Goal: Information Seeking & Learning: Learn about a topic

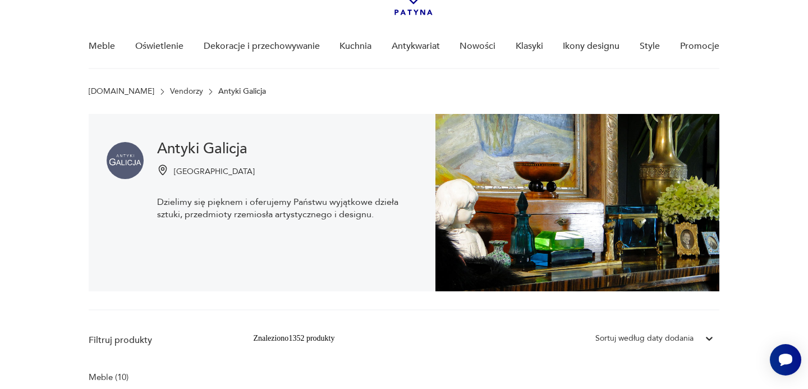
scroll to position [36, 0]
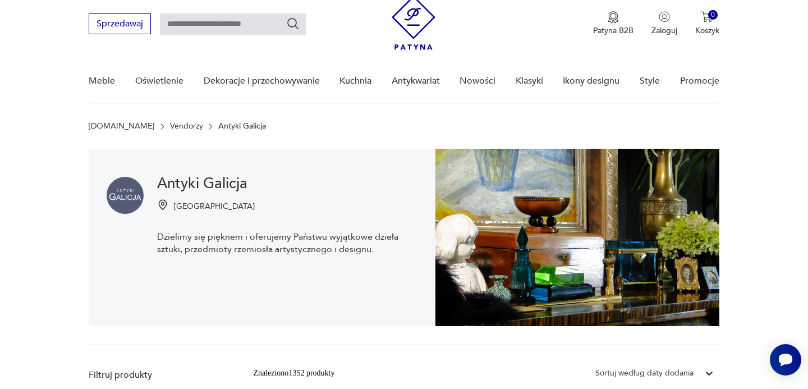
click at [266, 28] on input "text" at bounding box center [233, 23] width 146 height 21
type input "**********"
drag, startPoint x: 294, startPoint y: 22, endPoint x: 306, endPoint y: 68, distance: 47.3
click at [294, 22] on icon "Szukaj" at bounding box center [292, 23] width 13 height 13
type input "**********"
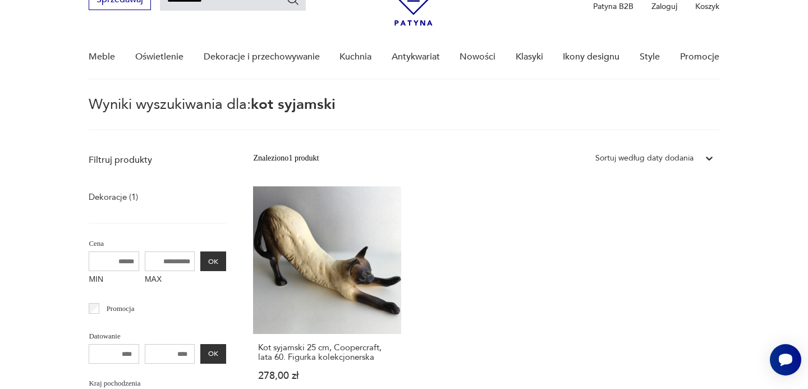
scroll to position [58, 0]
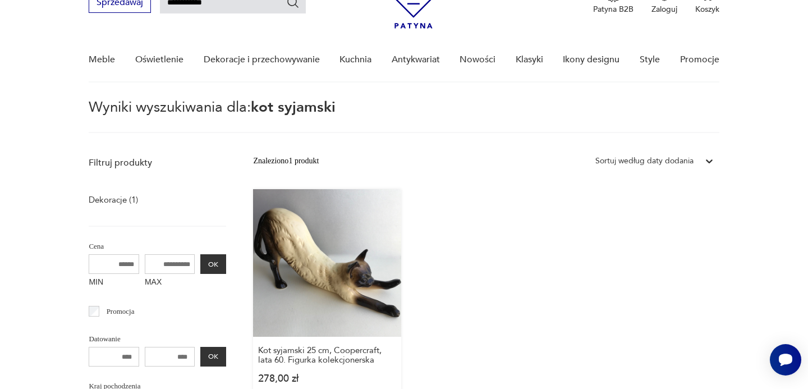
click at [347, 283] on link "Kot syjamski 25 cm, Coopercraft, lata 60. Figurka kolekcjonerska 278,00 zł" at bounding box center [327, 297] width 148 height 216
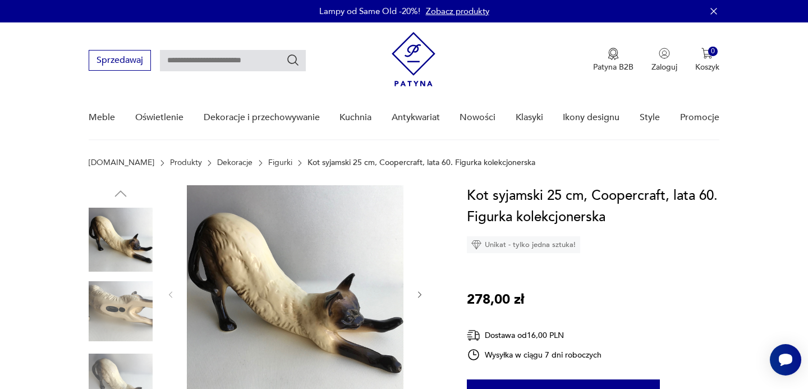
click at [419, 295] on icon "button" at bounding box center [419, 294] width 3 height 7
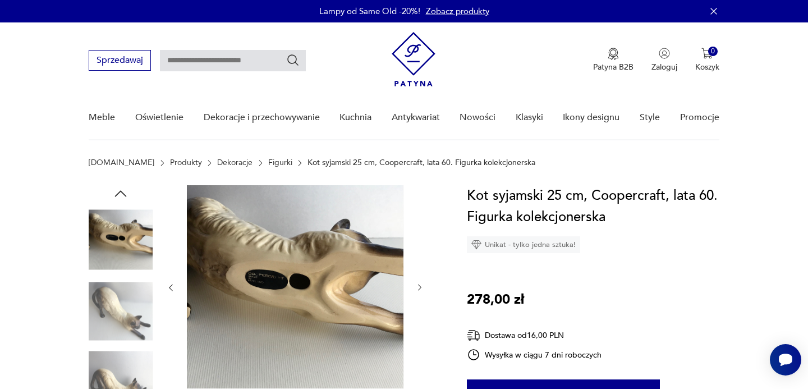
click at [419, 295] on div at bounding box center [295, 287] width 258 height 205
click at [419, 284] on icon "button" at bounding box center [420, 288] width 10 height 10
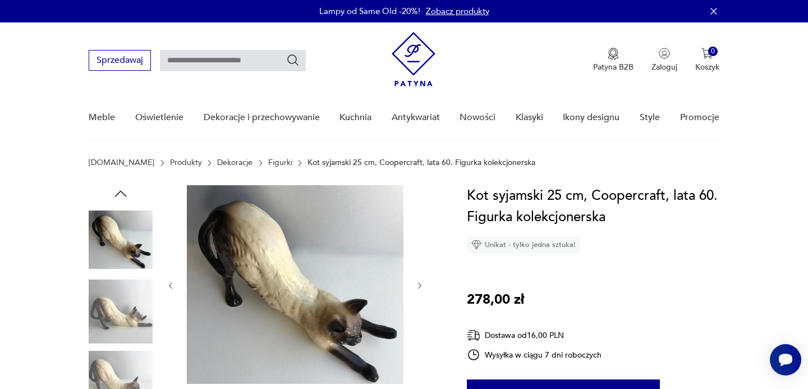
click at [418, 286] on icon "button" at bounding box center [420, 286] width 10 height 10
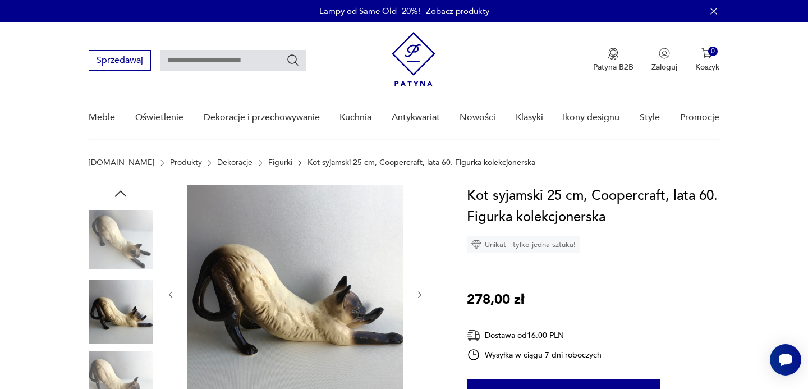
click at [418, 286] on div at bounding box center [295, 294] width 258 height 219
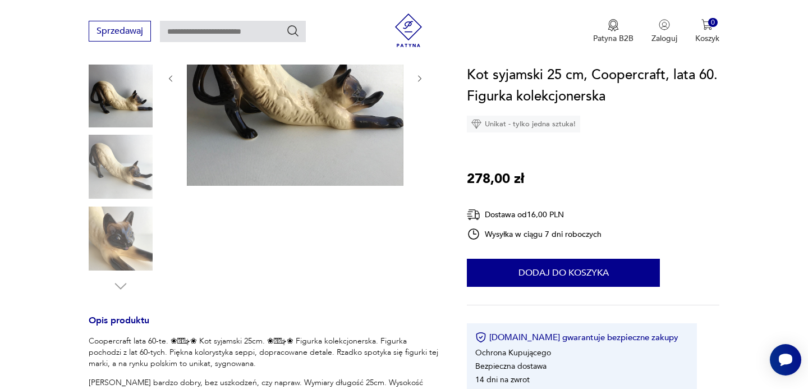
scroll to position [223, 0]
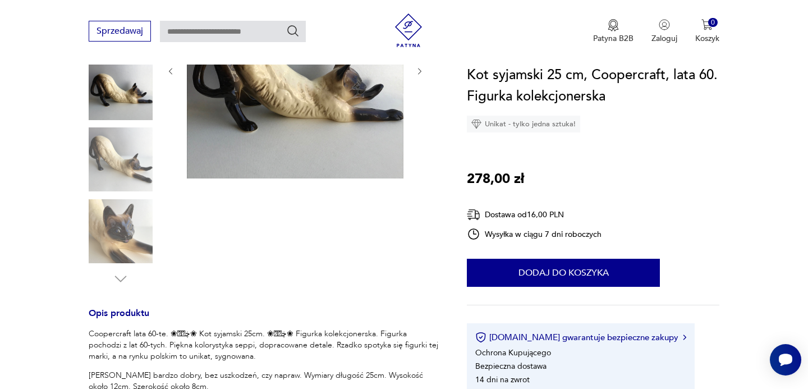
click at [117, 234] on img at bounding box center [121, 231] width 64 height 64
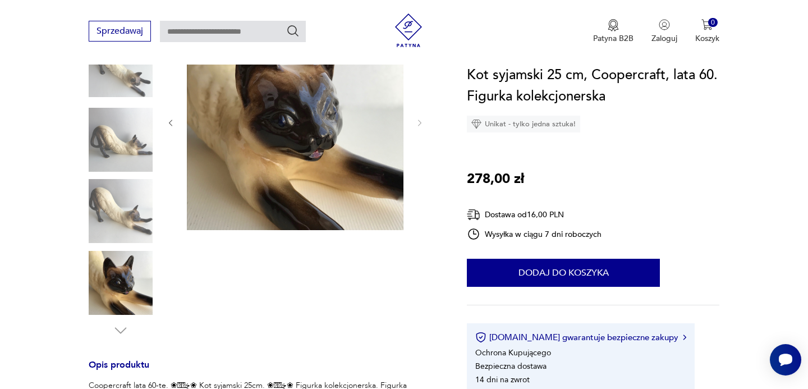
scroll to position [161, 0]
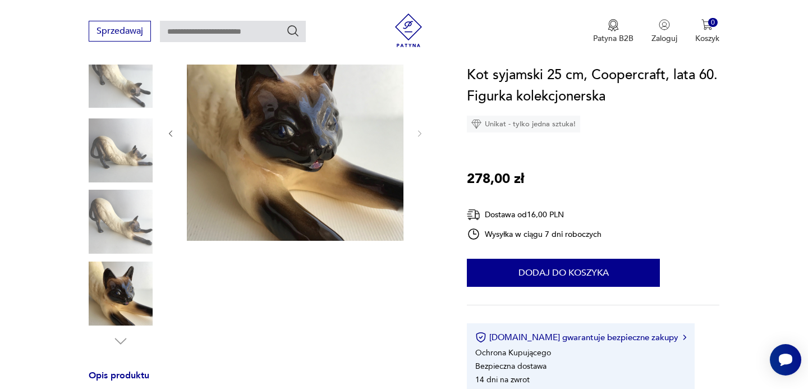
click at [127, 217] on img at bounding box center [121, 222] width 64 height 64
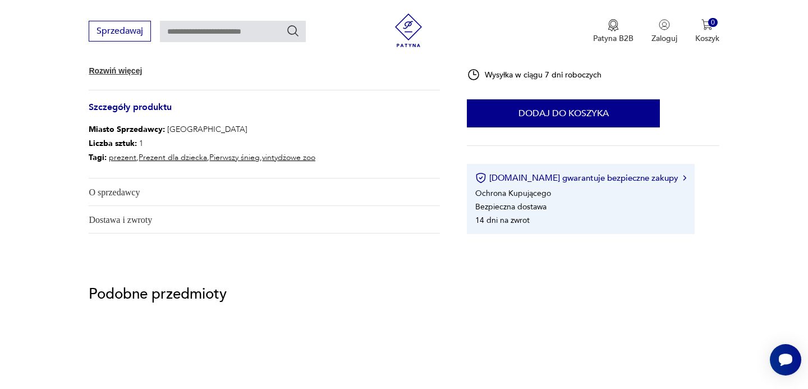
scroll to position [582, 0]
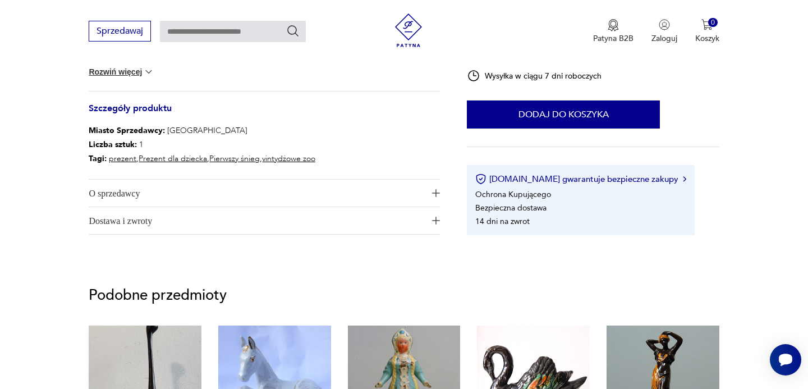
click at [261, 31] on input "text" at bounding box center [233, 31] width 146 height 21
type input "**********"
click at [291, 27] on icon "Szukaj" at bounding box center [292, 30] width 13 height 13
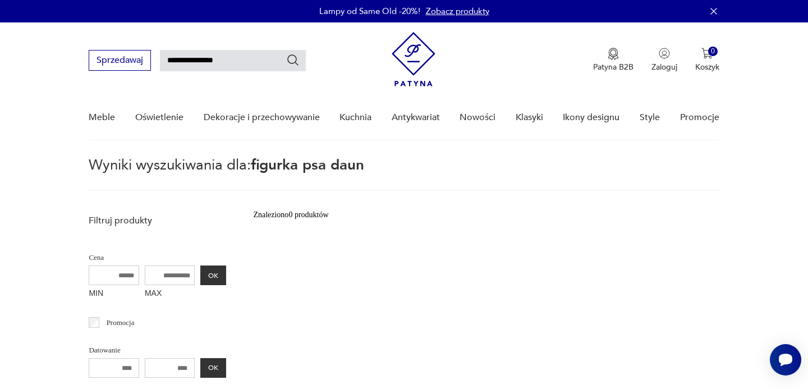
click at [230, 56] on input "**********" at bounding box center [233, 60] width 146 height 21
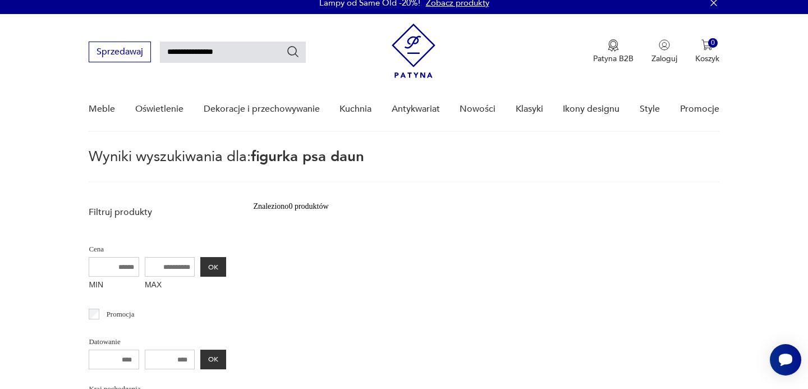
type input "**********"
click at [290, 49] on icon "Szukaj" at bounding box center [292, 51] width 13 height 13
type input "**********"
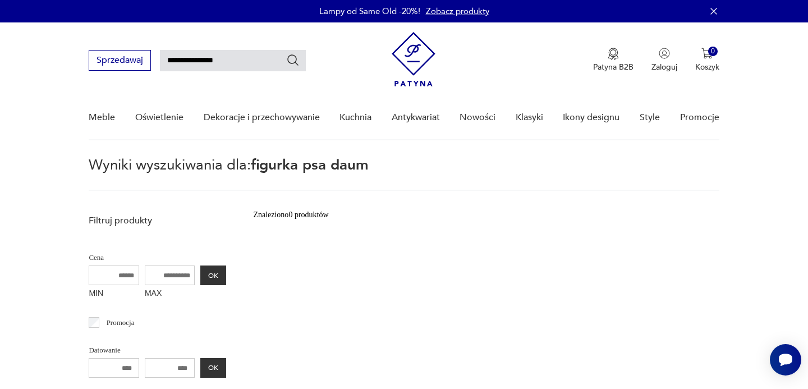
type input "**********"
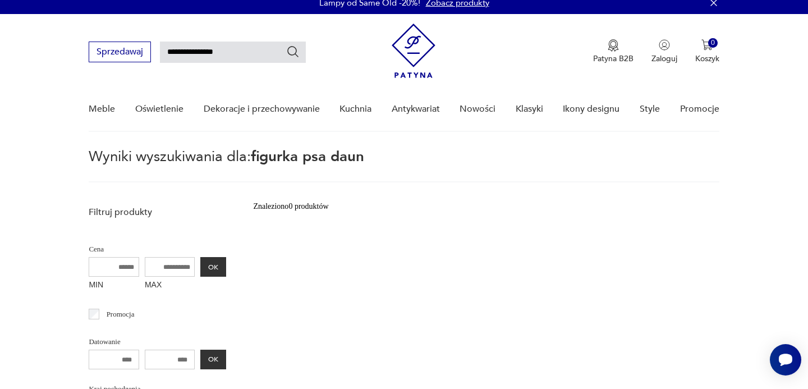
scroll to position [531, 0]
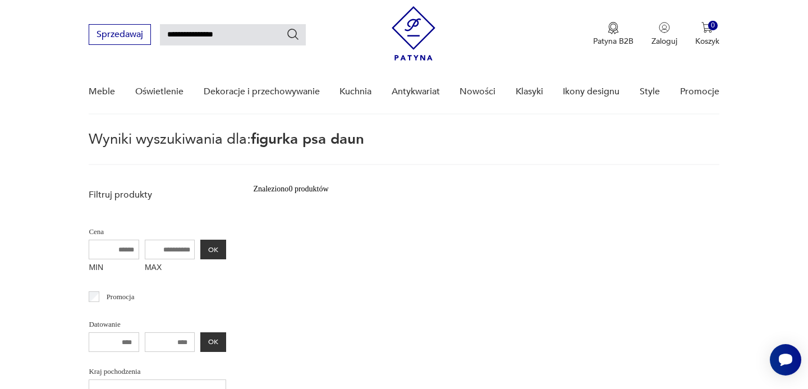
scroll to position [40, 0]
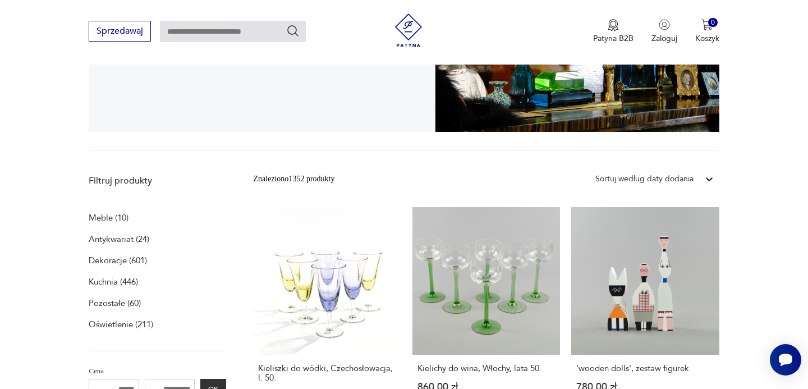
click at [130, 260] on p "Dekoracje (601)" at bounding box center [118, 260] width 58 height 16
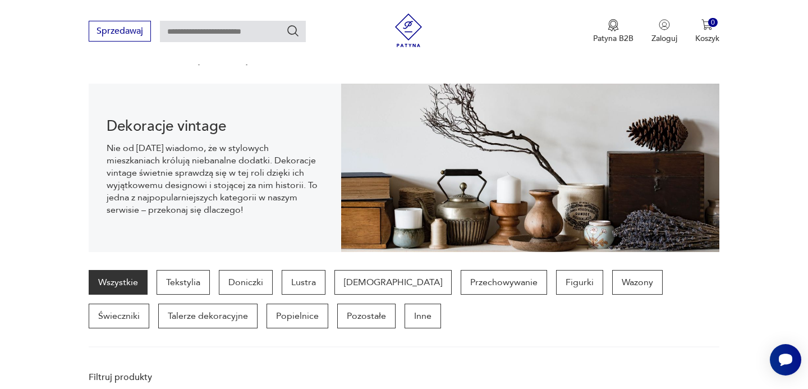
scroll to position [78, 0]
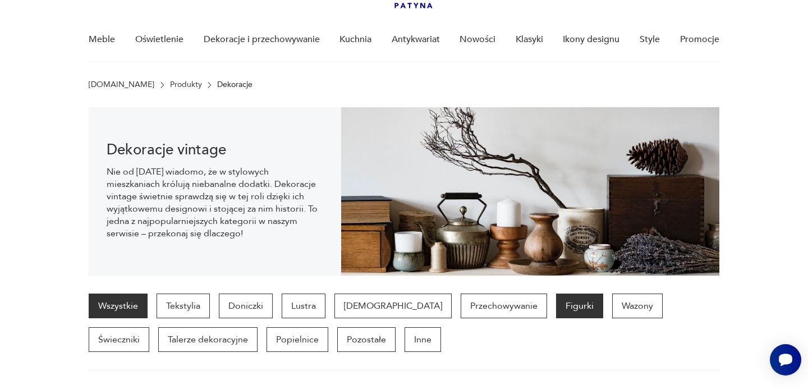
click at [556, 306] on p "Figurki" at bounding box center [579, 305] width 47 height 25
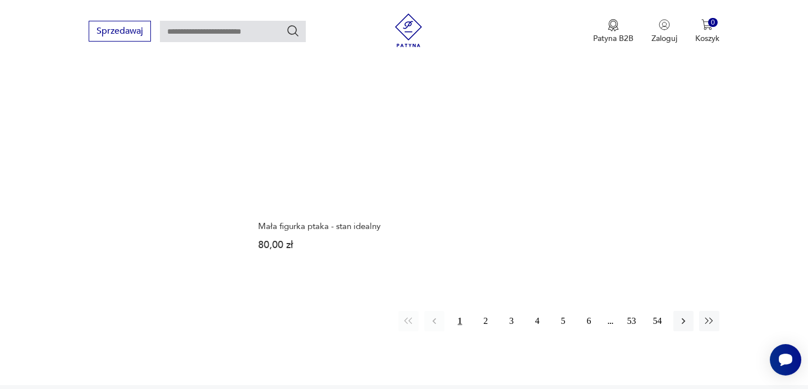
scroll to position [1673, 0]
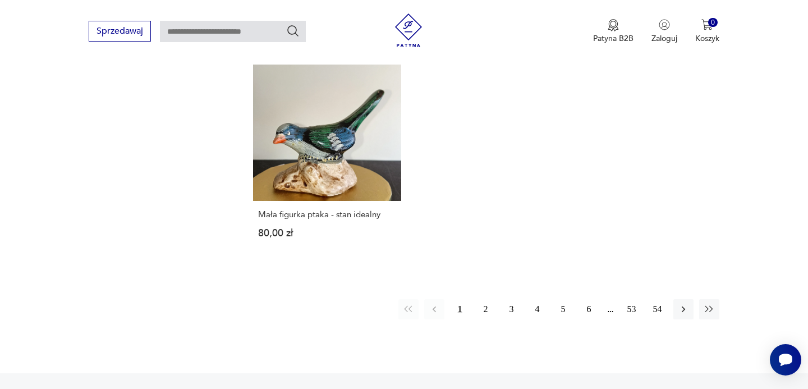
drag, startPoint x: 490, startPoint y: 278, endPoint x: 491, endPoint y: 311, distance: 33.1
click at [490, 299] on button "2" at bounding box center [486, 309] width 20 height 20
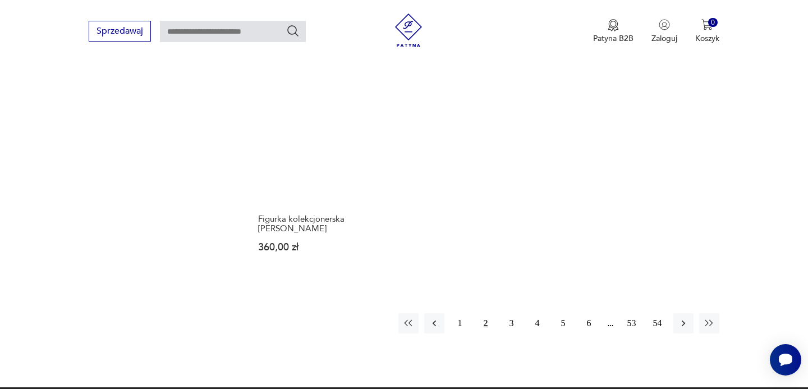
scroll to position [1619, 0]
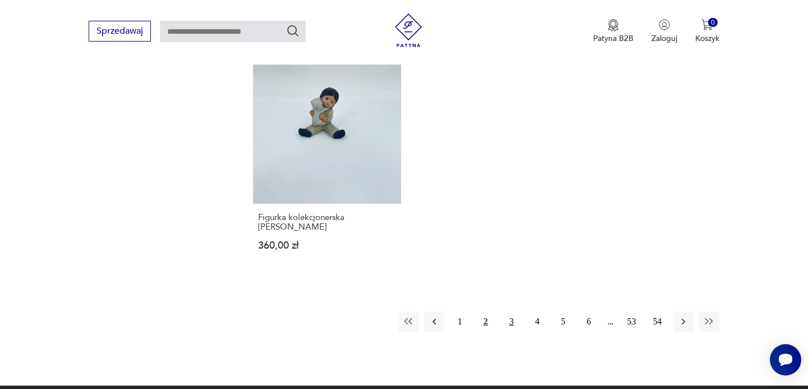
click at [509, 320] on button "3" at bounding box center [511, 321] width 20 height 20
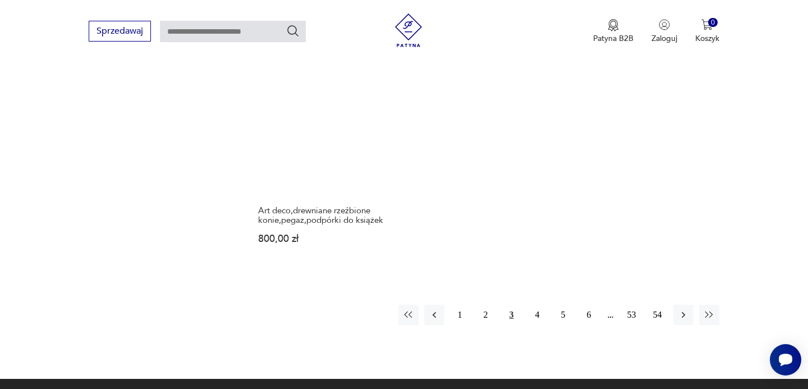
scroll to position [1659, 0]
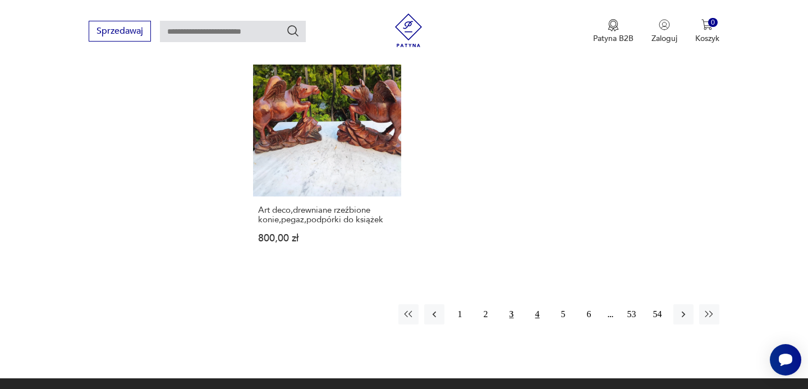
click at [538, 304] on button "4" at bounding box center [537, 314] width 20 height 20
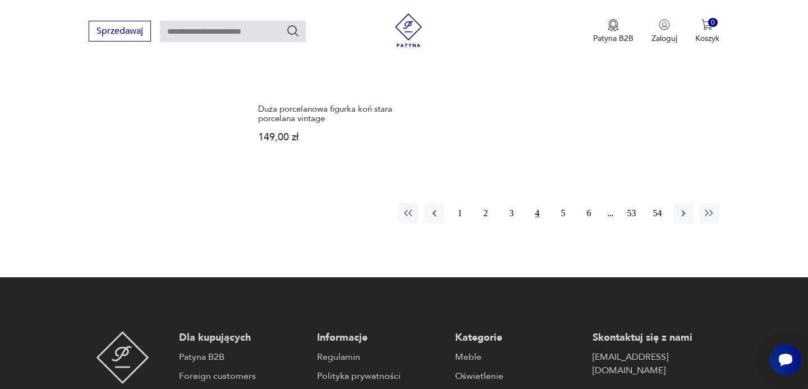
scroll to position [1772, 0]
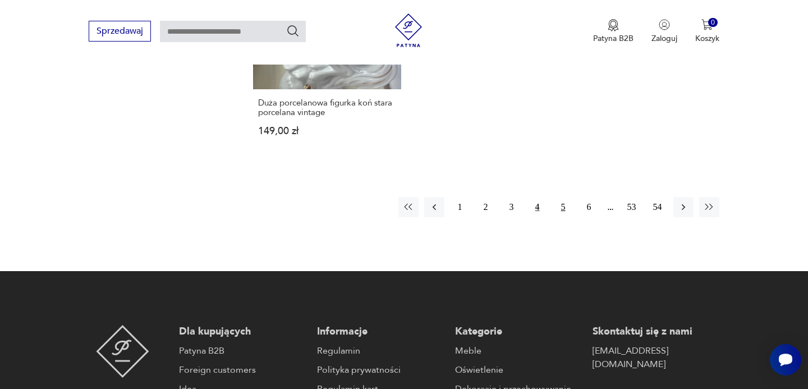
click at [564, 197] on button "5" at bounding box center [563, 207] width 20 height 20
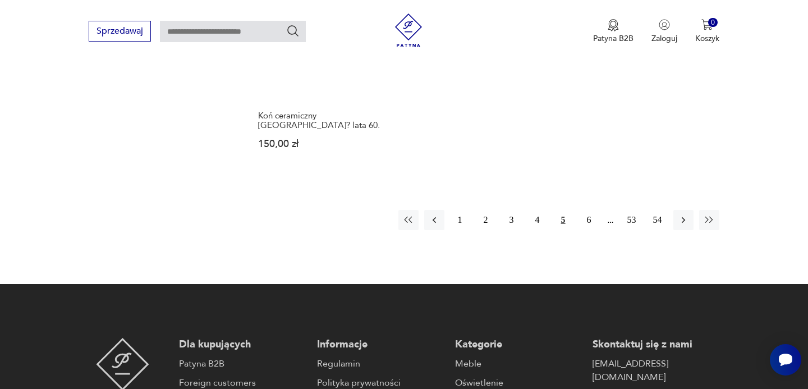
scroll to position [1707, 0]
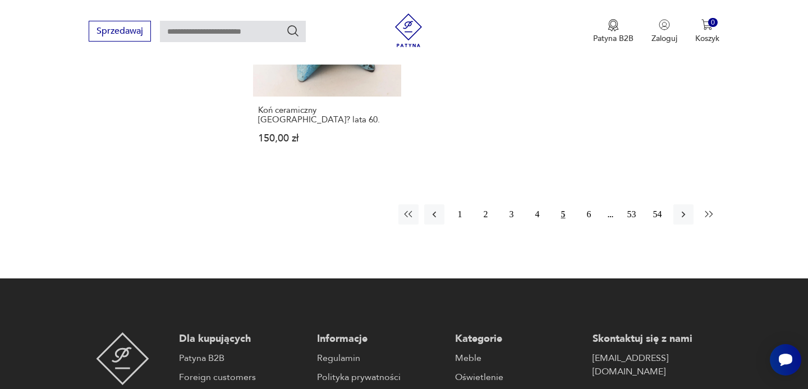
click at [707, 211] on icon "button" at bounding box center [709, 214] width 8 height 6
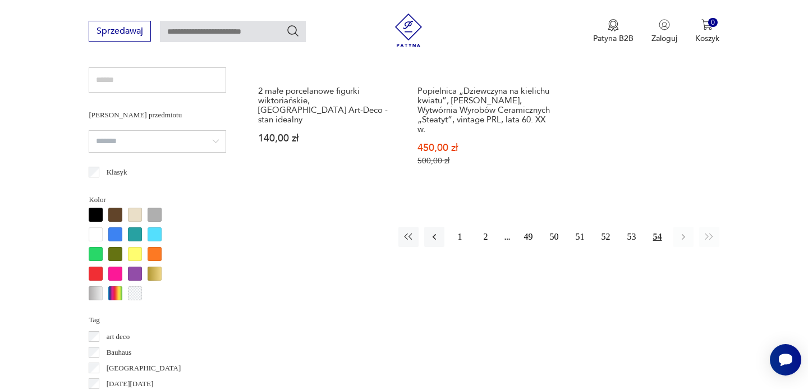
scroll to position [916, 0]
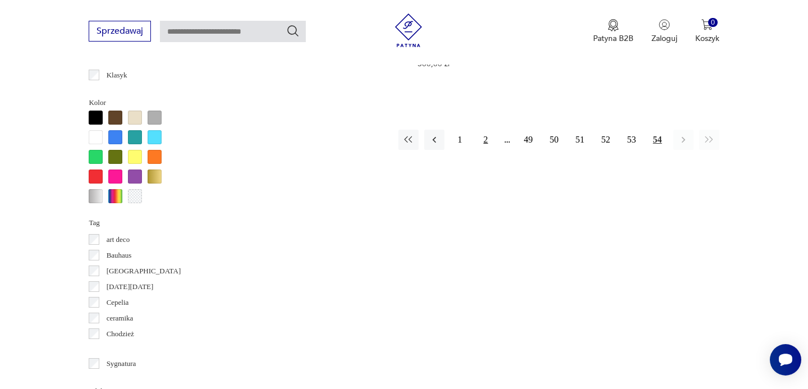
click at [485, 139] on button "2" at bounding box center [486, 140] width 20 height 20
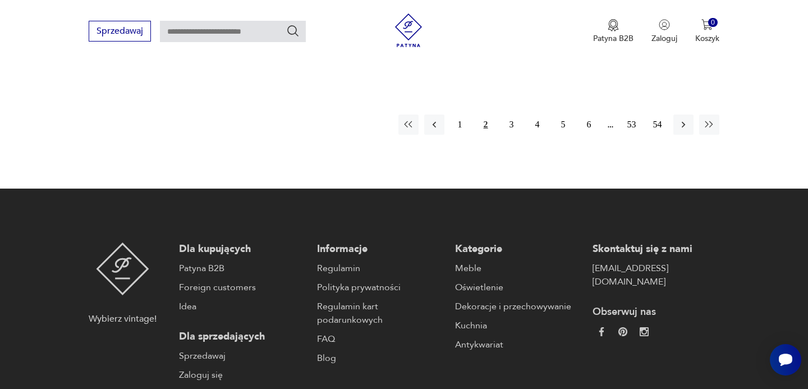
scroll to position [1819, 0]
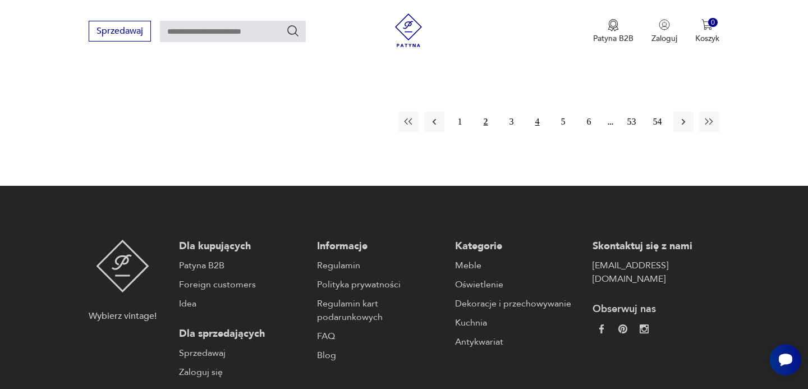
click at [540, 122] on button "4" at bounding box center [537, 122] width 20 height 20
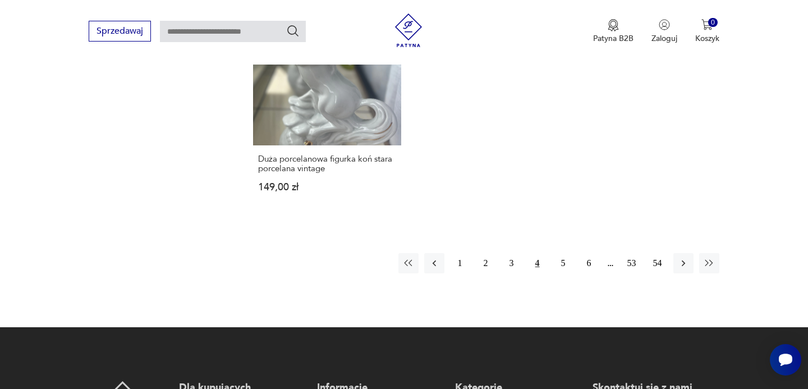
scroll to position [1729, 0]
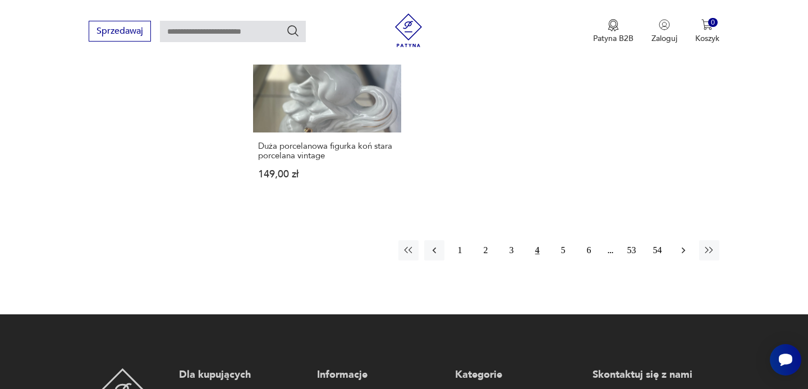
click at [683, 247] on icon "button" at bounding box center [682, 250] width 3 height 6
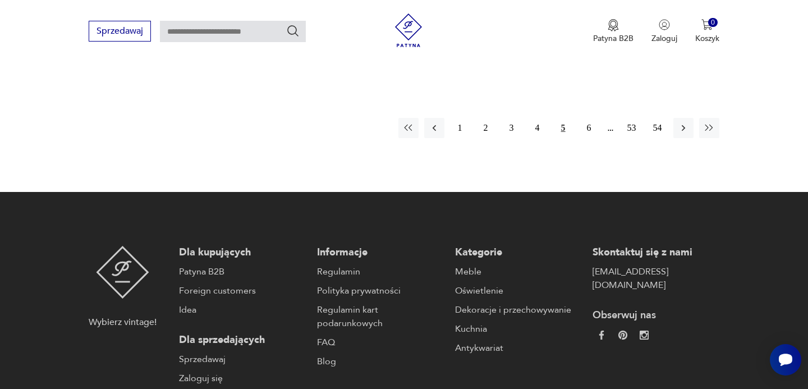
scroll to position [1797, 0]
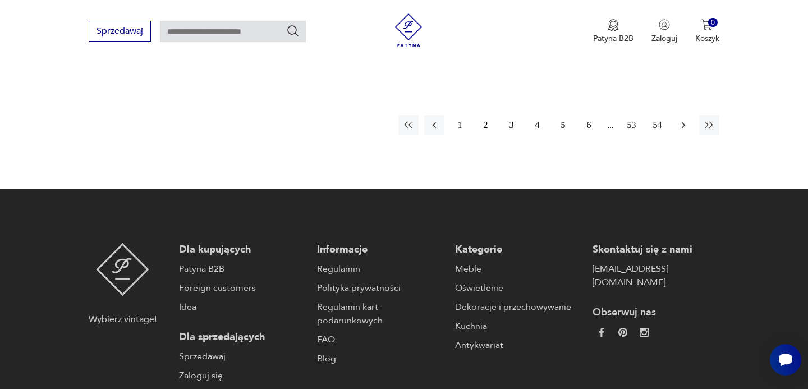
click at [680, 119] on icon "button" at bounding box center [683, 124] width 11 height 11
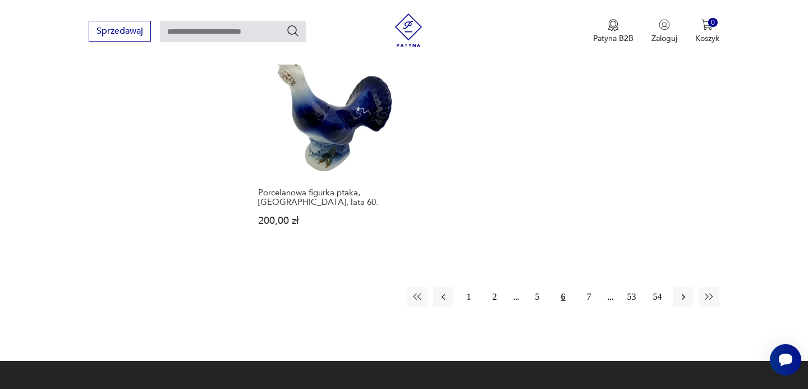
scroll to position [1677, 0]
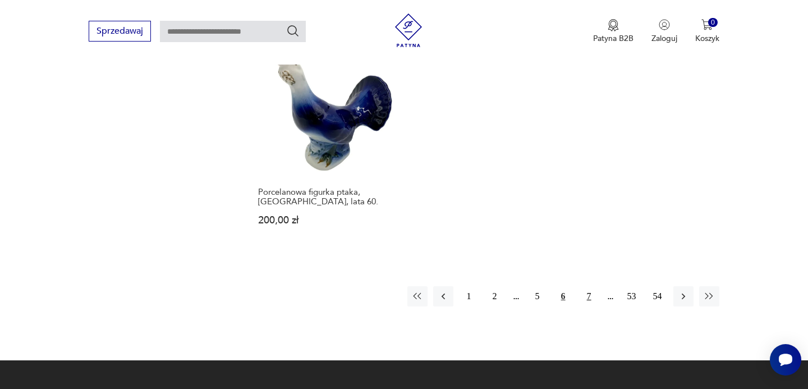
click at [586, 286] on button "7" at bounding box center [589, 296] width 20 height 20
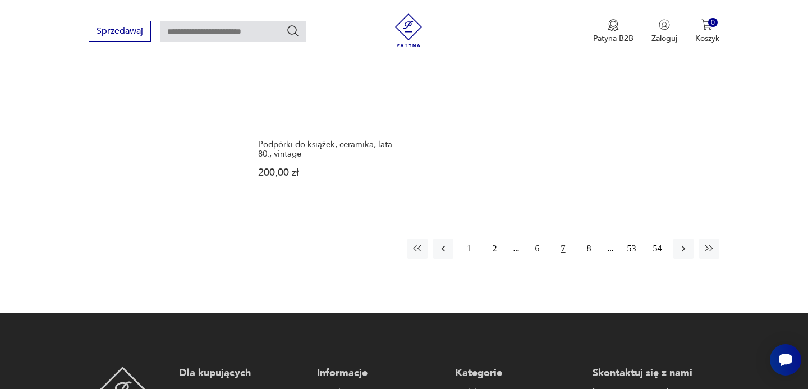
scroll to position [1743, 0]
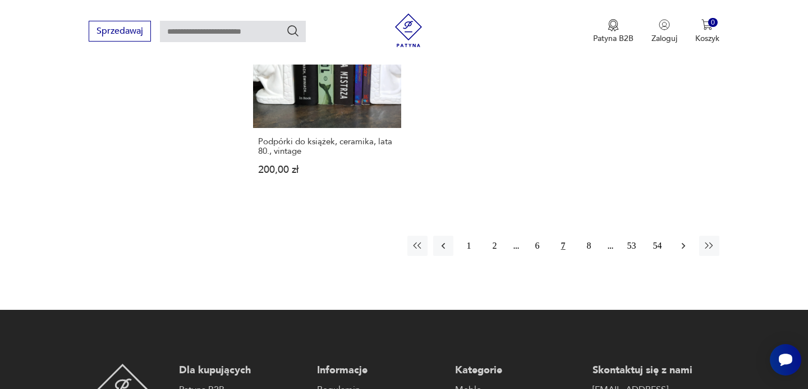
click at [685, 240] on icon "button" at bounding box center [683, 245] width 11 height 11
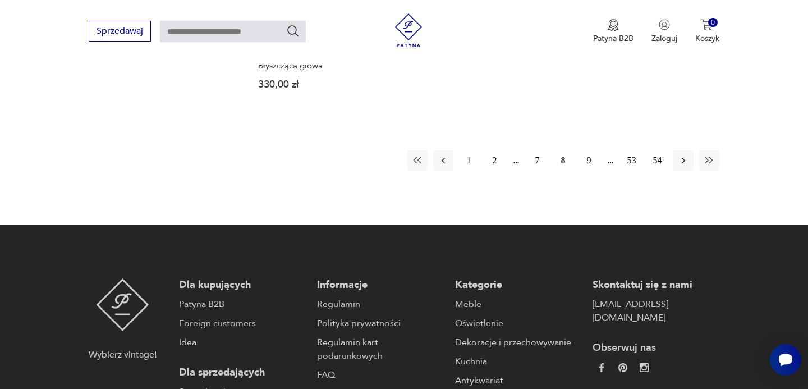
scroll to position [1814, 0]
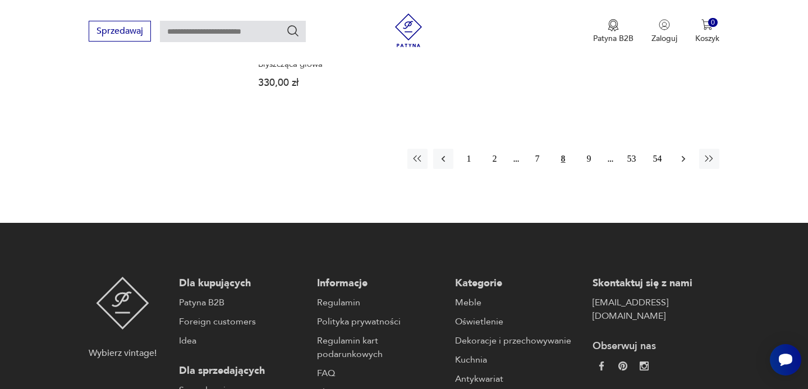
click at [683, 155] on icon "button" at bounding box center [683, 158] width 11 height 11
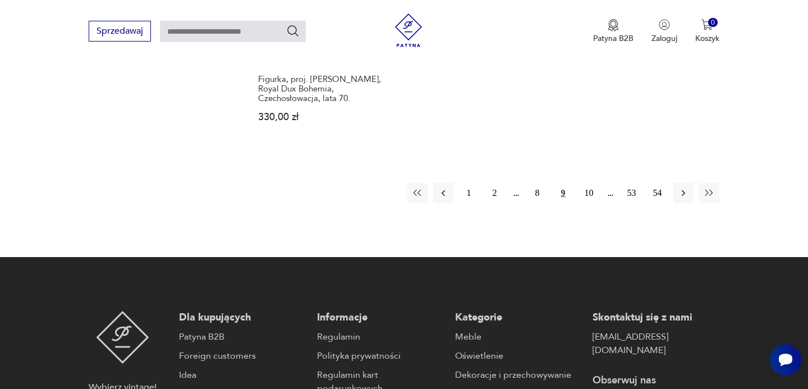
scroll to position [1790, 0]
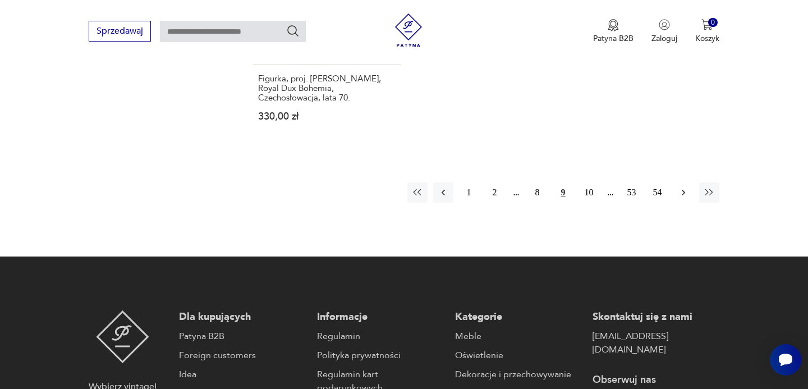
click at [681, 187] on icon "button" at bounding box center [683, 192] width 11 height 11
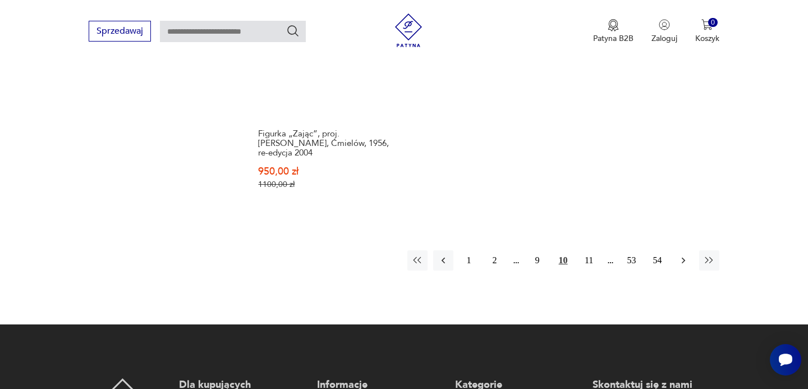
scroll to position [1825, 0]
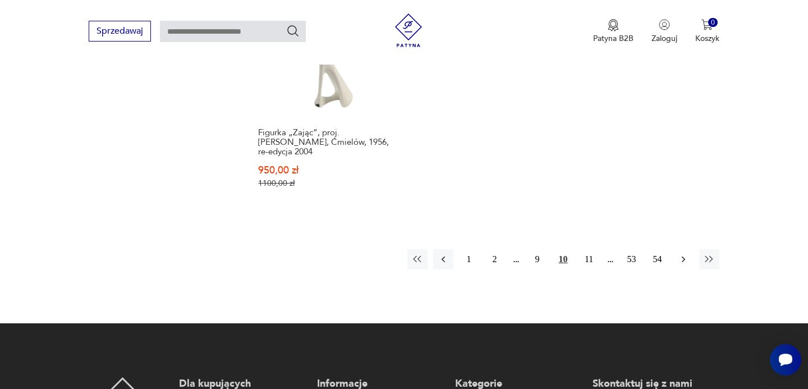
click at [678, 254] on icon "button" at bounding box center [683, 259] width 11 height 11
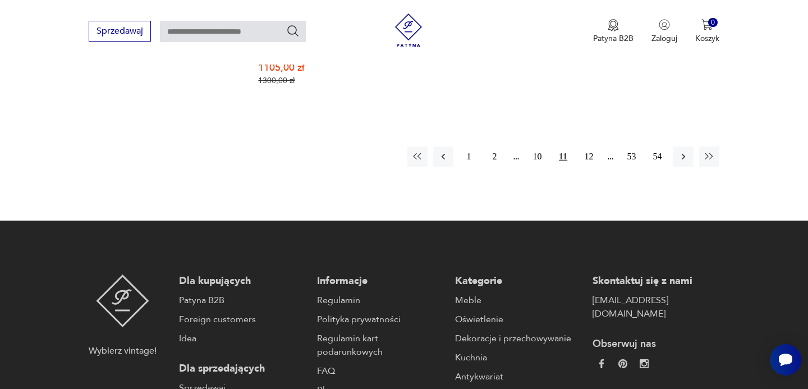
scroll to position [1884, 0]
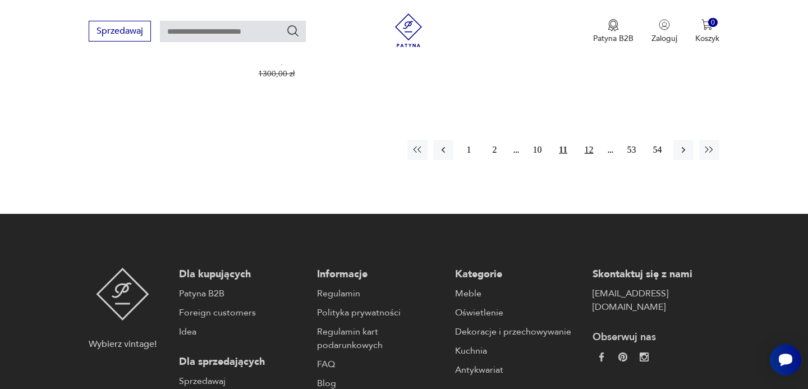
click at [590, 140] on button "12" at bounding box center [589, 150] width 20 height 20
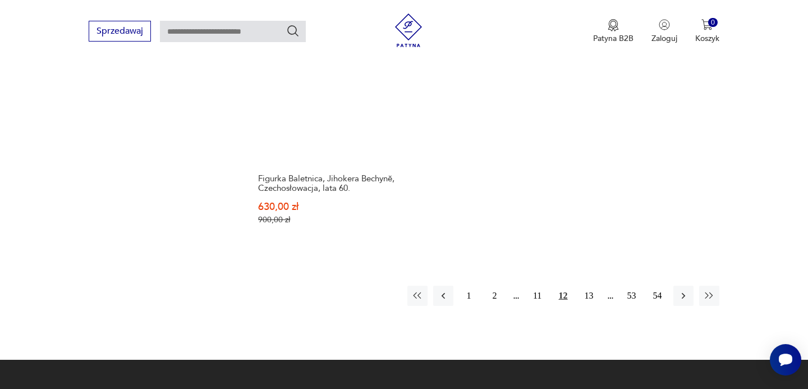
scroll to position [1732, 0]
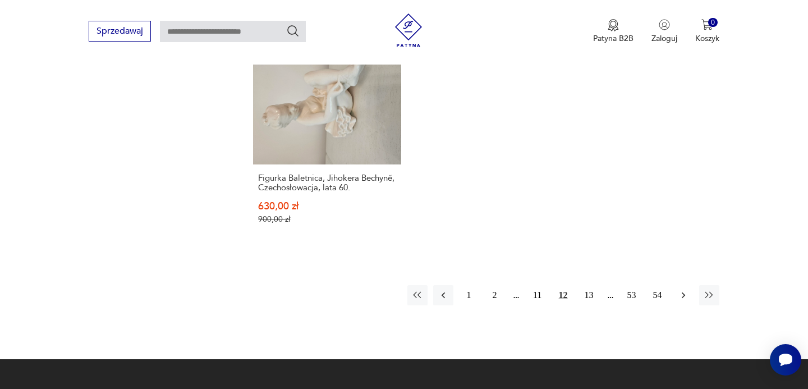
click at [683, 292] on icon "button" at bounding box center [682, 295] width 3 height 6
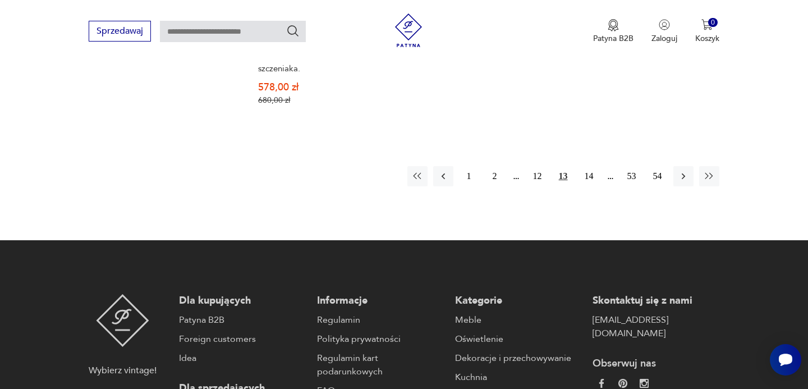
scroll to position [1845, 0]
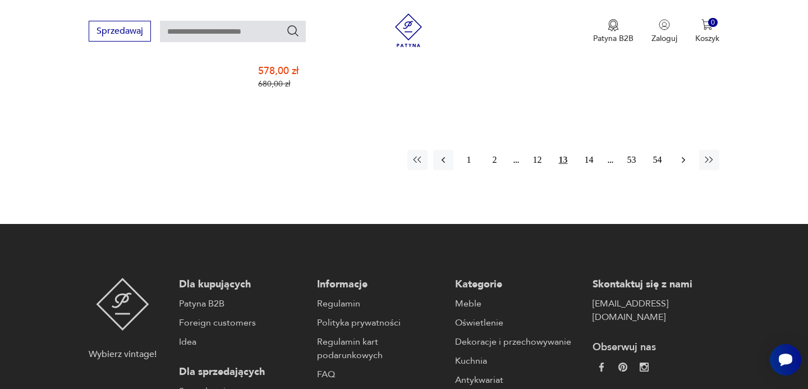
click at [684, 159] on icon "button" at bounding box center [682, 160] width 3 height 6
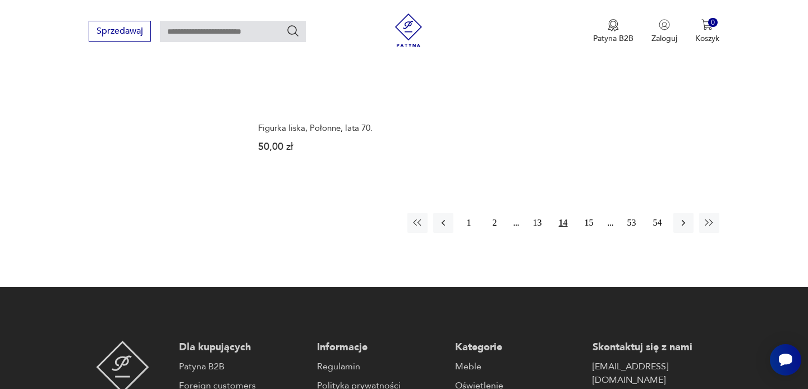
scroll to position [1793, 0]
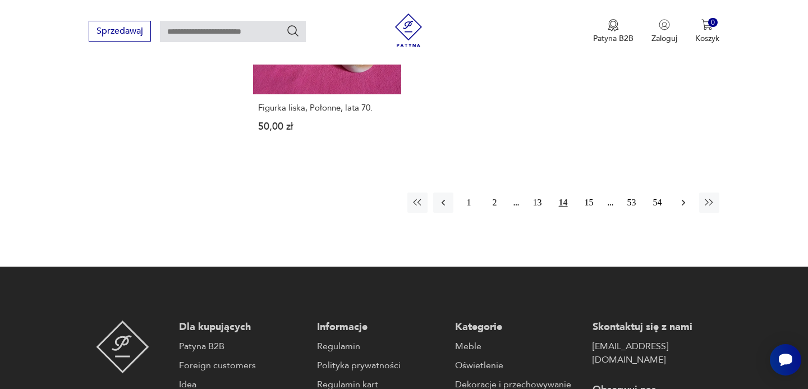
click at [686, 208] on icon "button" at bounding box center [683, 202] width 11 height 11
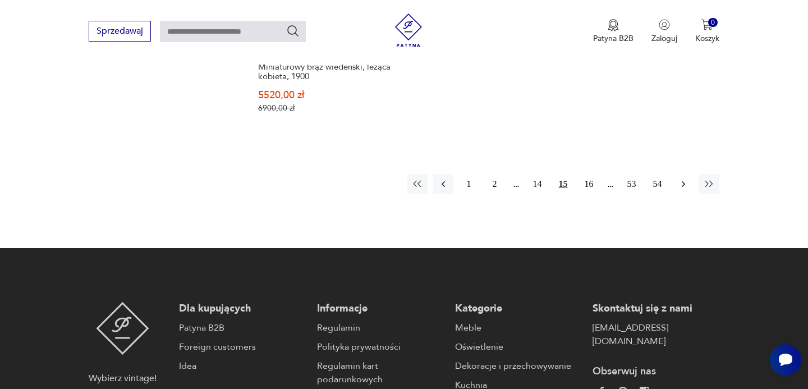
scroll to position [1841, 0]
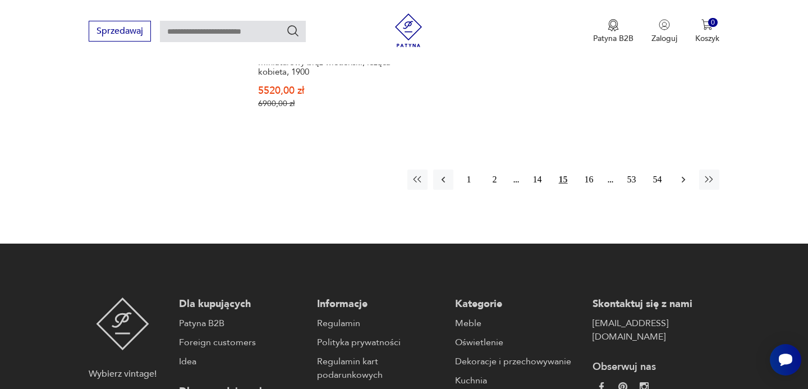
click at [686, 174] on icon "button" at bounding box center [683, 179] width 11 height 11
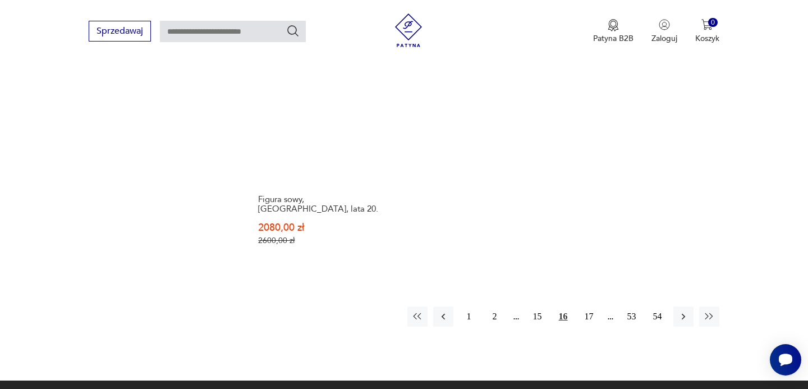
scroll to position [1742, 0]
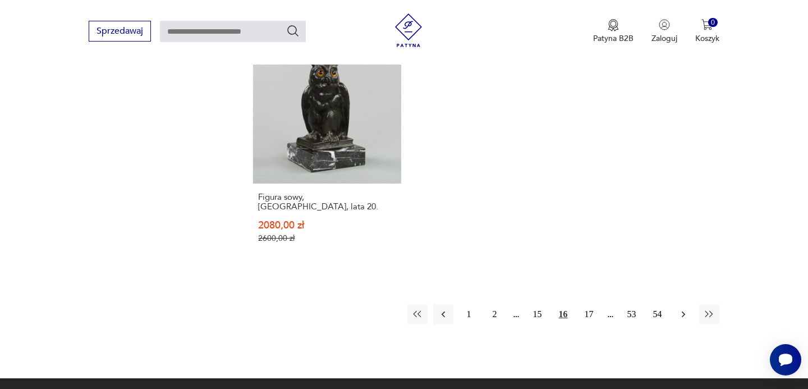
click at [681, 309] on icon "button" at bounding box center [683, 314] width 11 height 11
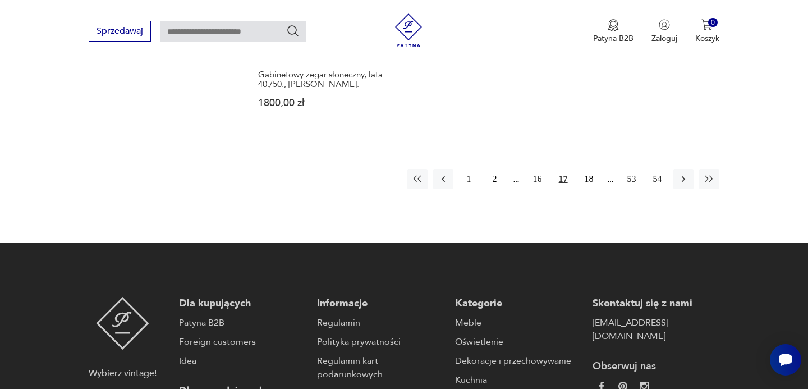
scroll to position [1815, 0]
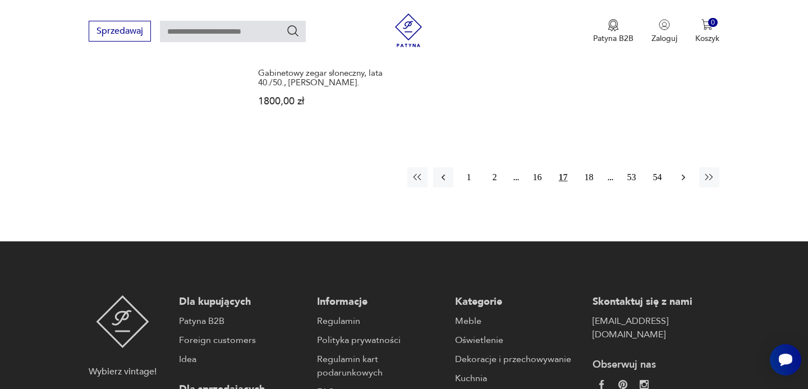
click at [682, 172] on icon "button" at bounding box center [683, 177] width 11 height 11
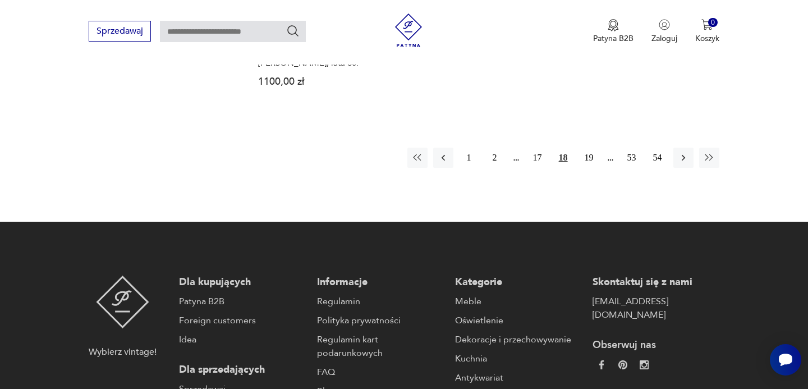
scroll to position [1807, 0]
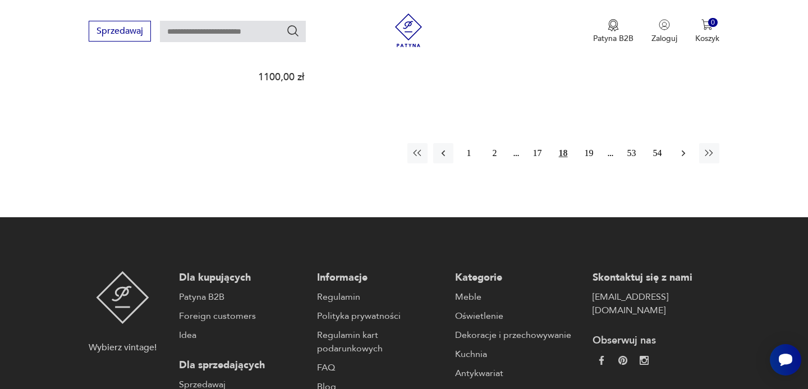
click at [679, 148] on icon "button" at bounding box center [683, 153] width 11 height 11
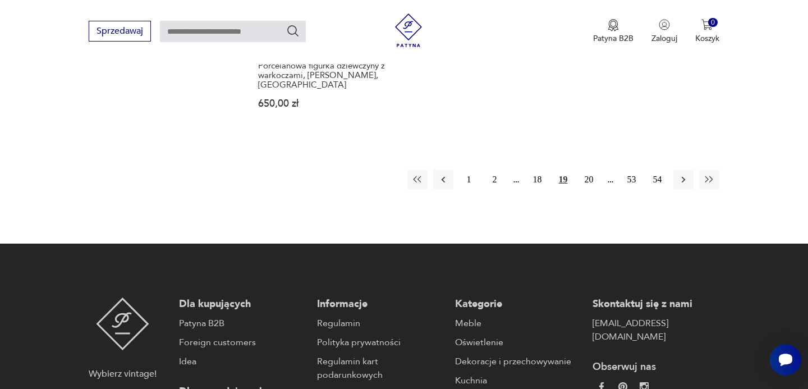
scroll to position [1848, 0]
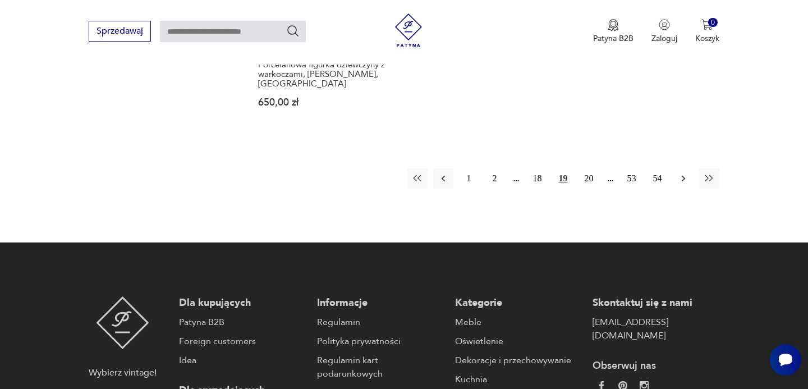
click at [685, 173] on icon "button" at bounding box center [683, 178] width 11 height 11
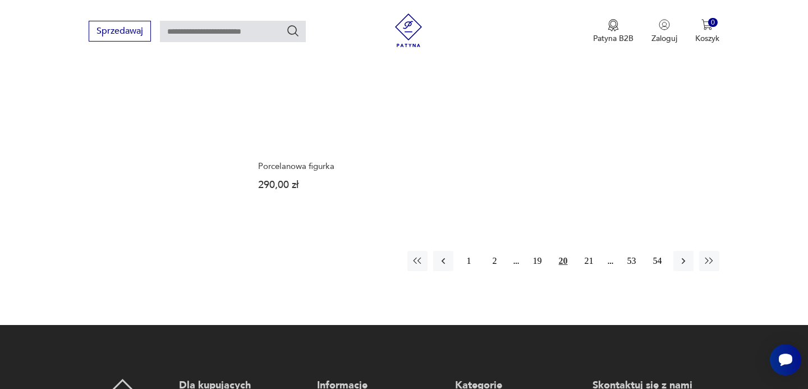
scroll to position [1747, 0]
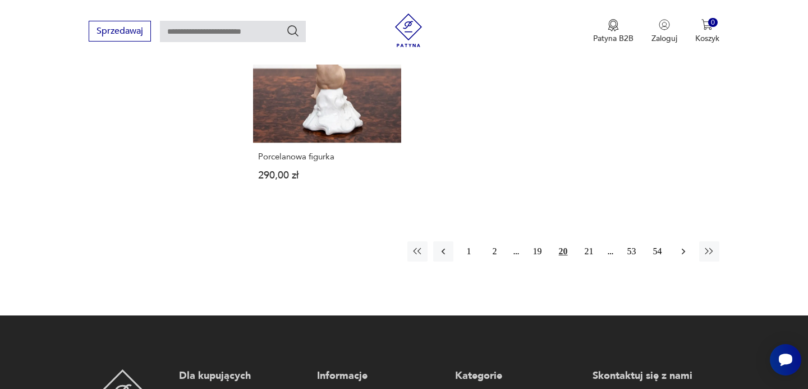
click at [680, 246] on icon "button" at bounding box center [683, 251] width 11 height 11
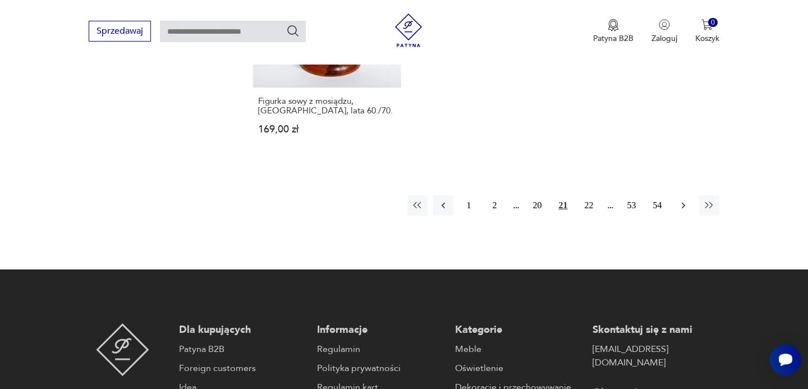
scroll to position [1832, 0]
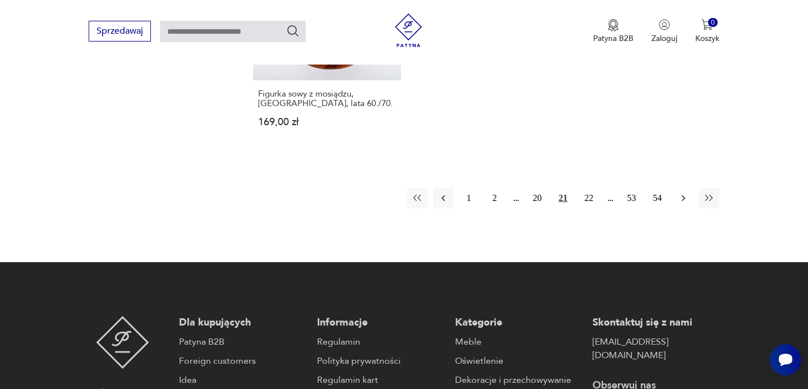
click at [683, 192] on icon "button" at bounding box center [683, 197] width 11 height 11
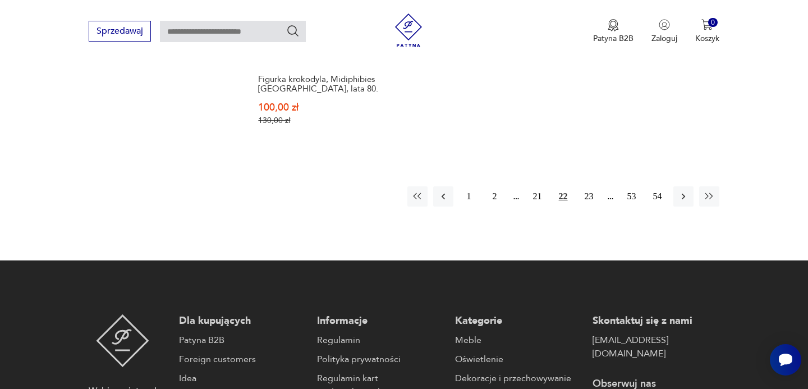
scroll to position [1815, 0]
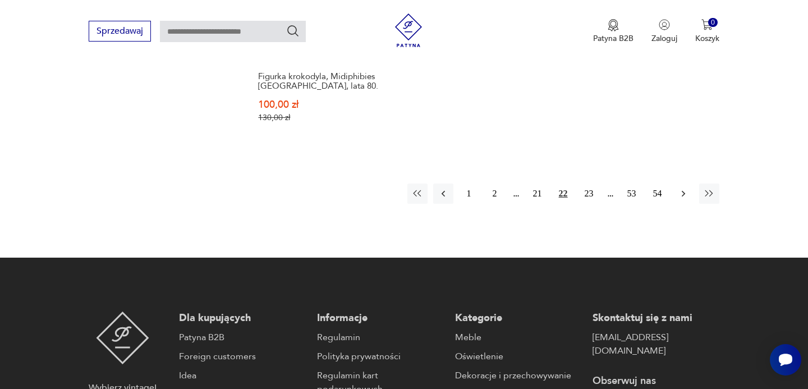
click at [684, 188] on icon "button" at bounding box center [683, 193] width 11 height 11
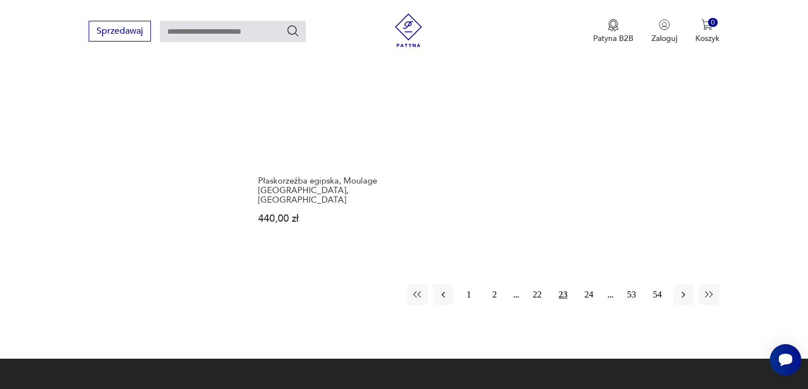
scroll to position [1676, 0]
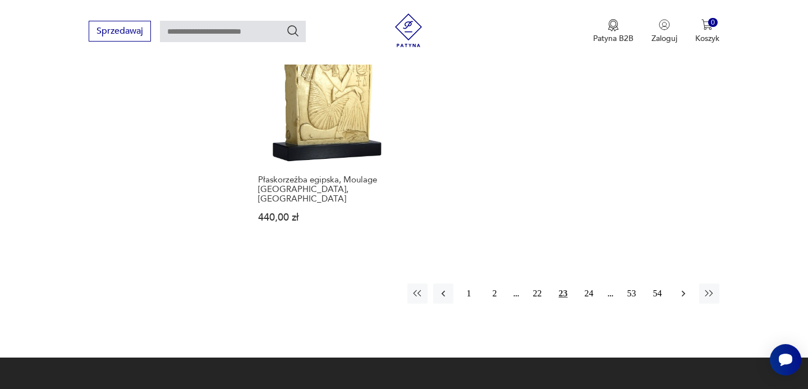
click at [678, 288] on icon "button" at bounding box center [683, 293] width 11 height 11
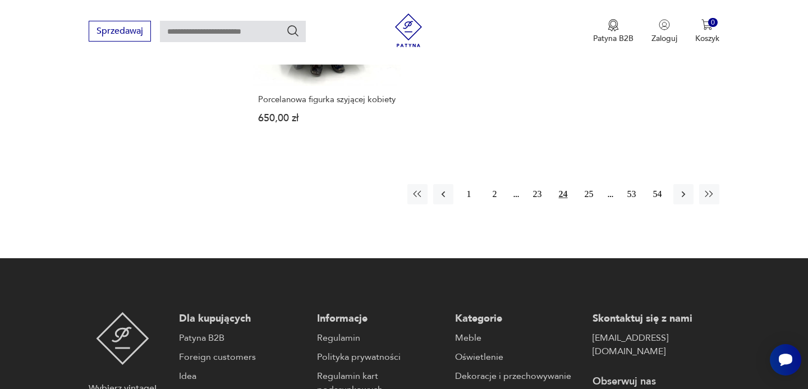
scroll to position [1790, 0]
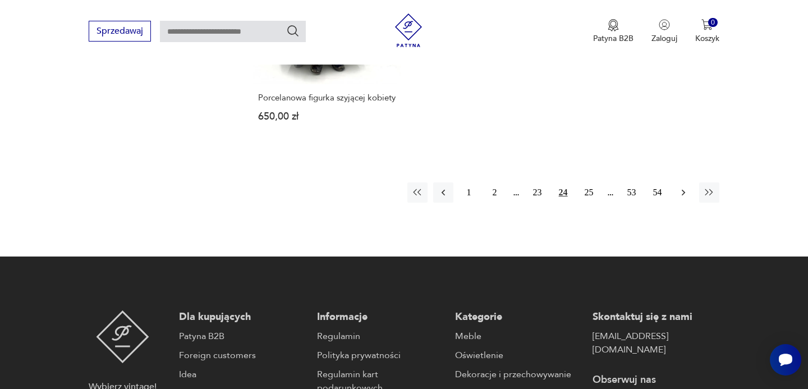
click at [683, 187] on icon "button" at bounding box center [683, 192] width 11 height 11
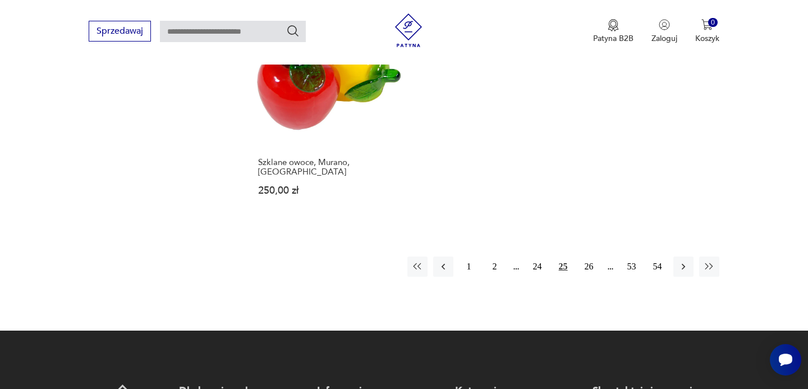
scroll to position [1679, 0]
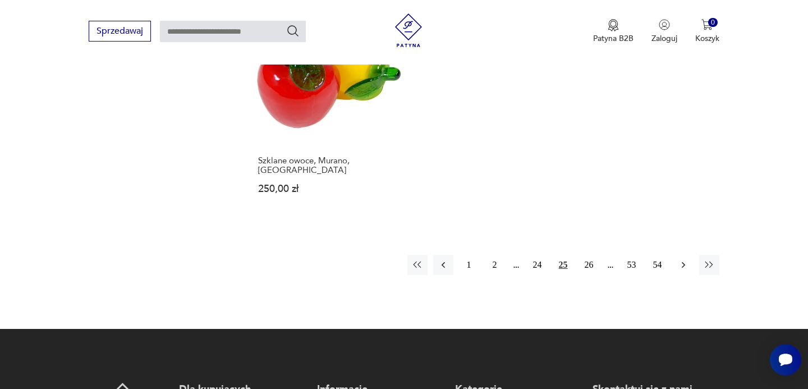
click at [682, 263] on icon "button" at bounding box center [683, 264] width 11 height 11
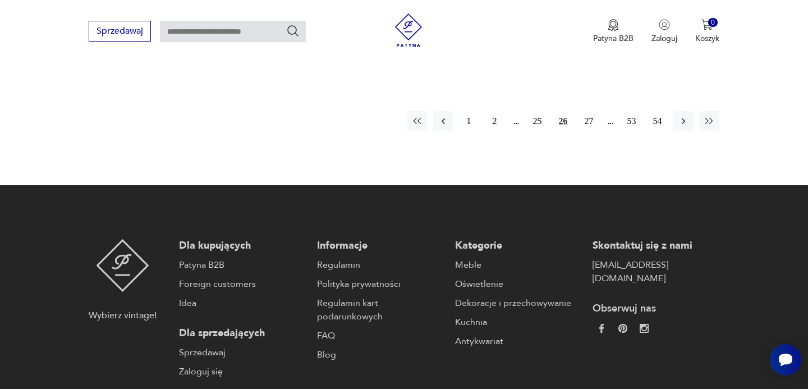
scroll to position [1843, 0]
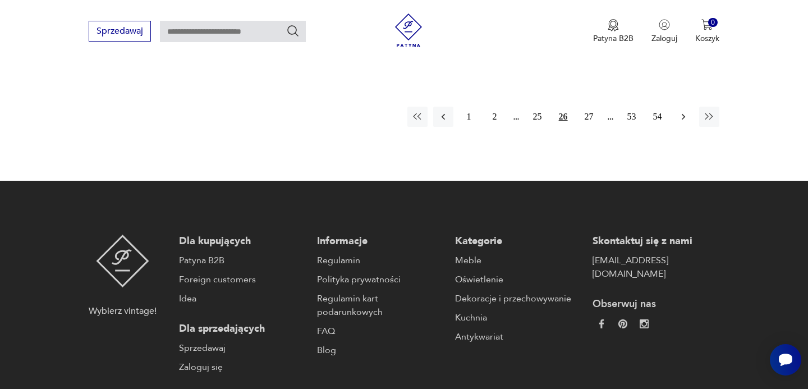
click at [685, 111] on icon "button" at bounding box center [683, 116] width 11 height 11
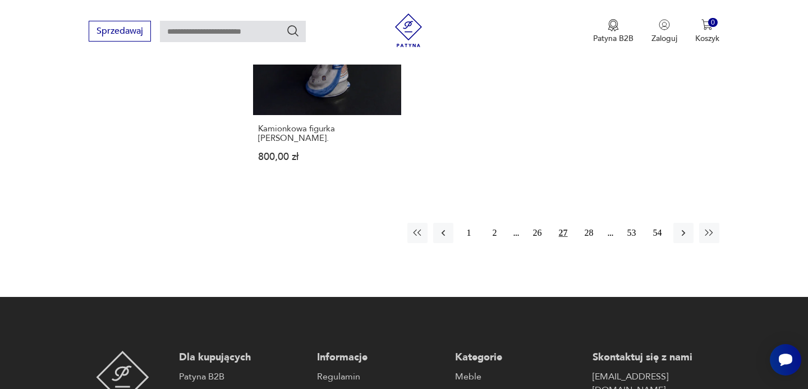
scroll to position [1748, 0]
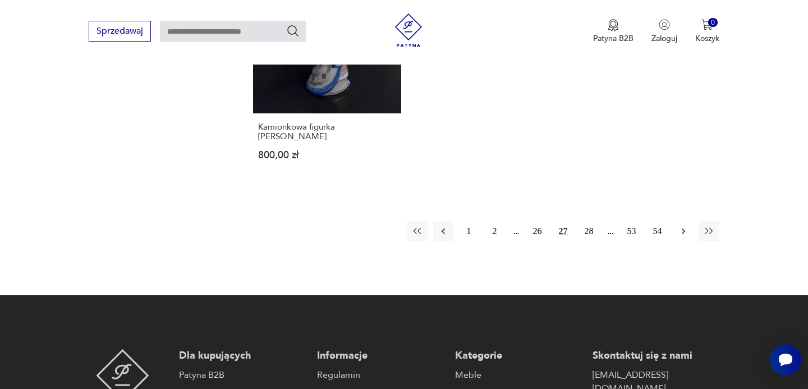
click at [683, 225] on icon "button" at bounding box center [683, 230] width 11 height 11
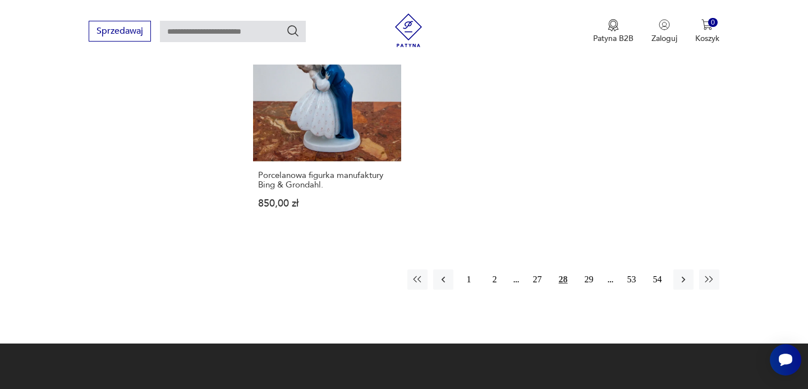
scroll to position [1746, 0]
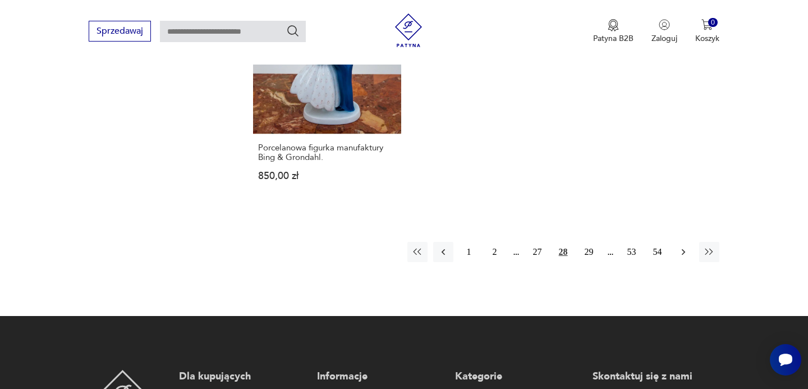
click at [682, 246] on icon "button" at bounding box center [683, 251] width 11 height 11
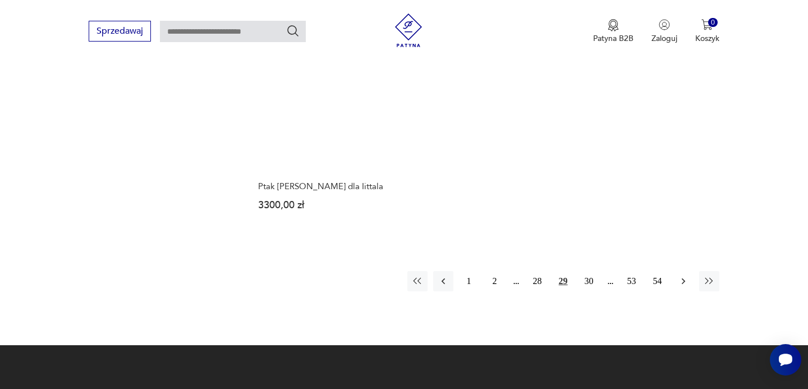
scroll to position [1719, 0]
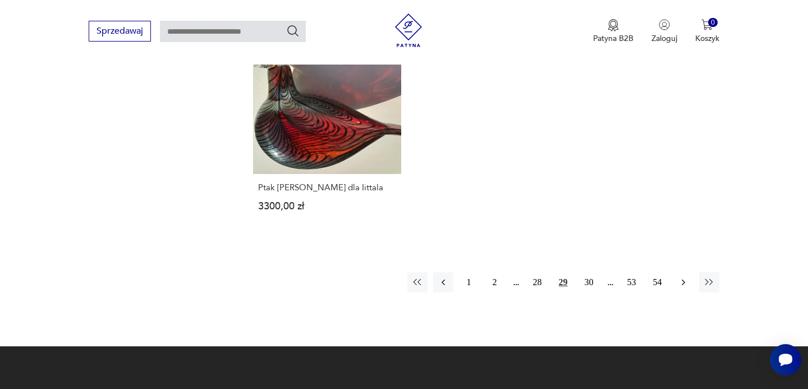
click at [687, 277] on icon "button" at bounding box center [683, 282] width 11 height 11
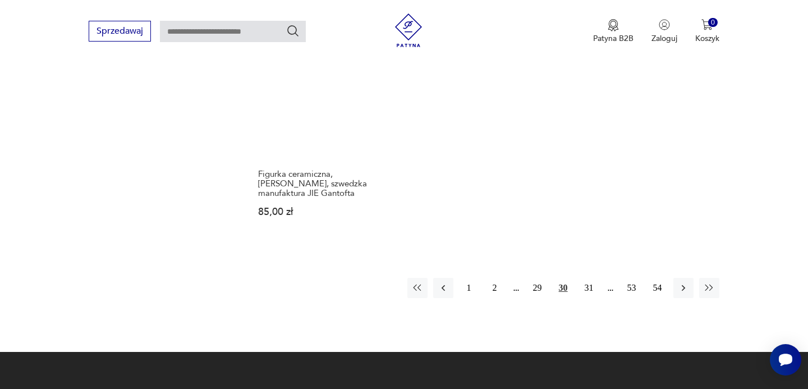
scroll to position [1673, 0]
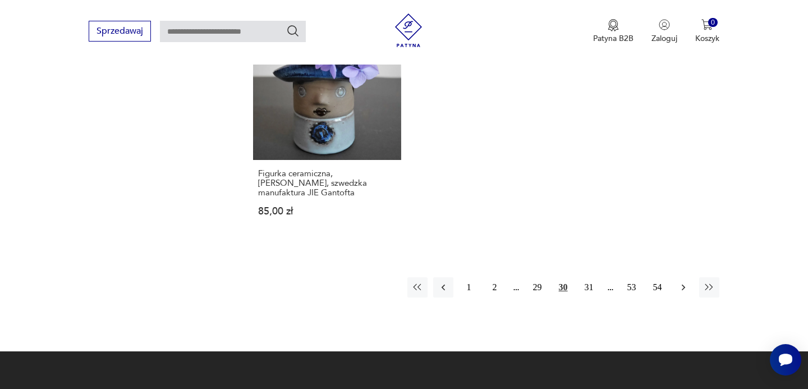
drag, startPoint x: 685, startPoint y: 268, endPoint x: 685, endPoint y: 263, distance: 5.6
click at [685, 282] on icon "button" at bounding box center [683, 287] width 11 height 11
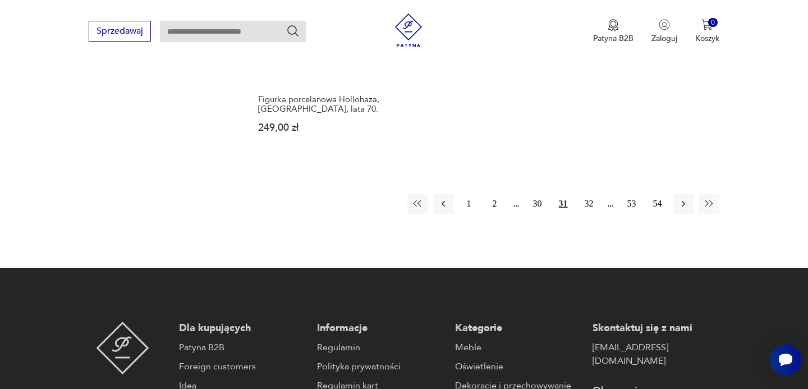
scroll to position [1836, 0]
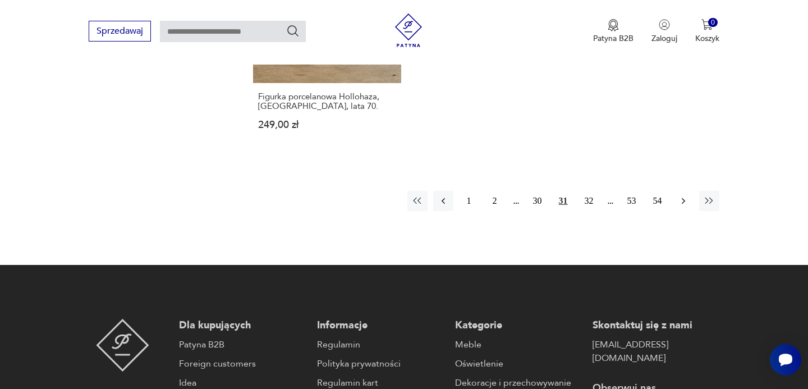
click at [687, 195] on icon "button" at bounding box center [683, 200] width 11 height 11
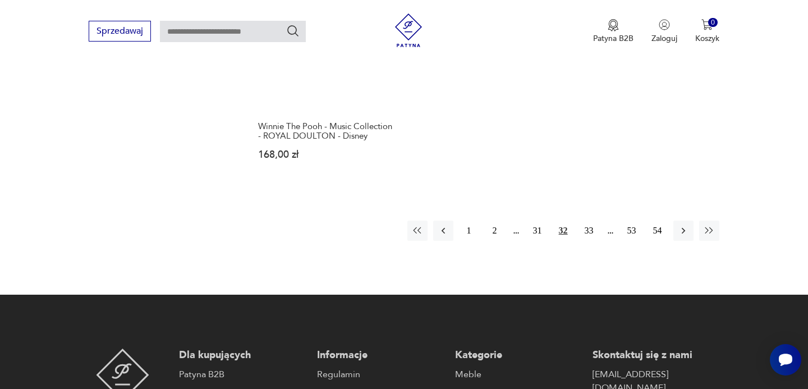
scroll to position [1815, 0]
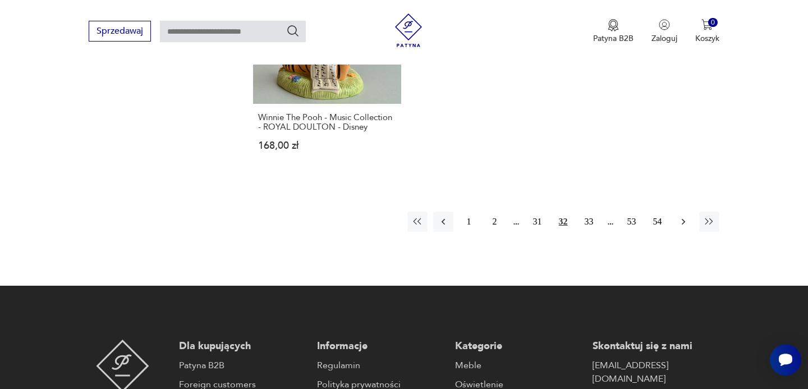
click at [684, 216] on icon "button" at bounding box center [683, 221] width 11 height 11
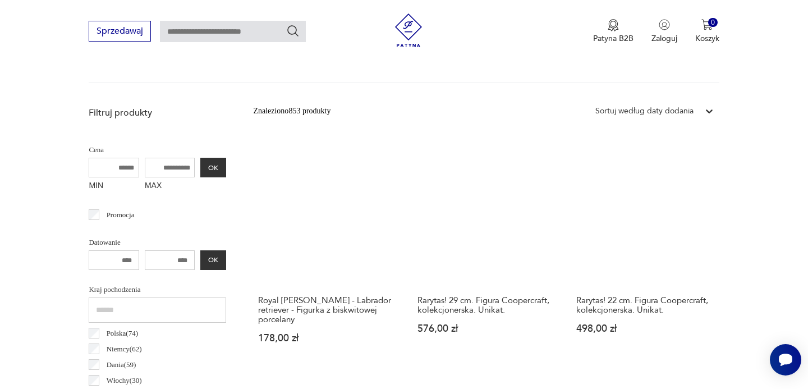
scroll to position [366, 0]
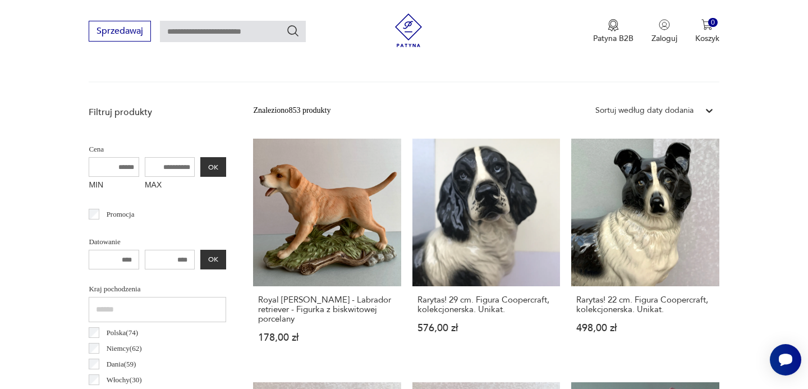
click at [507, 197] on link "Rarytas! 29 cm. Figura Coopercraft, kolekcjonerska. Unikat. 576,00 zł" at bounding box center [486, 251] width 148 height 225
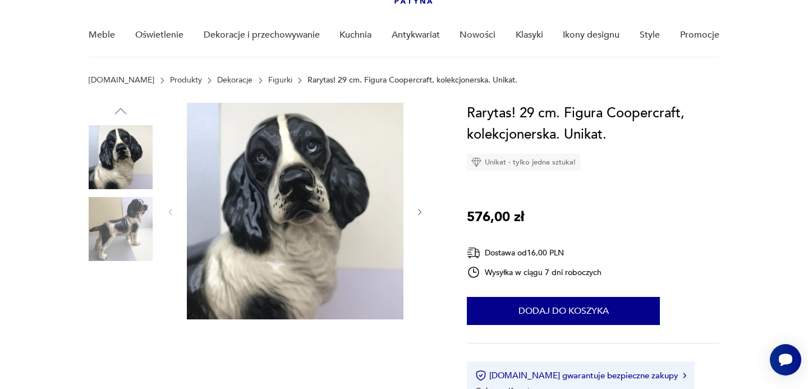
scroll to position [83, 0]
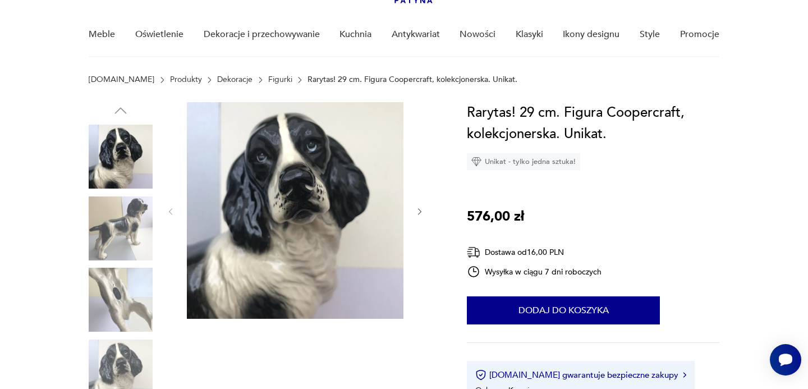
click at [416, 210] on icon "button" at bounding box center [420, 212] width 10 height 10
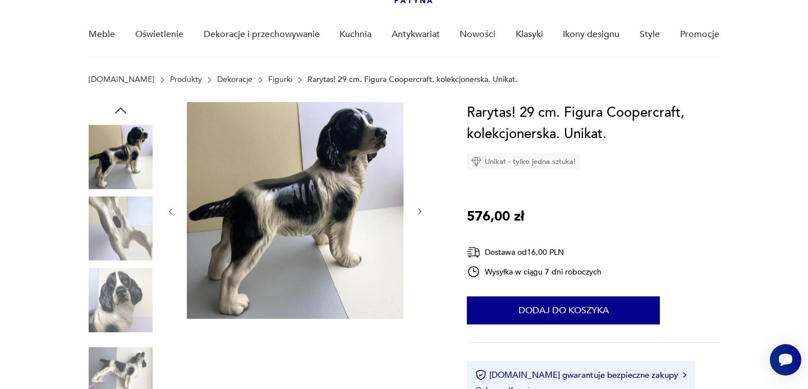
click at [416, 210] on icon "button" at bounding box center [420, 212] width 10 height 10
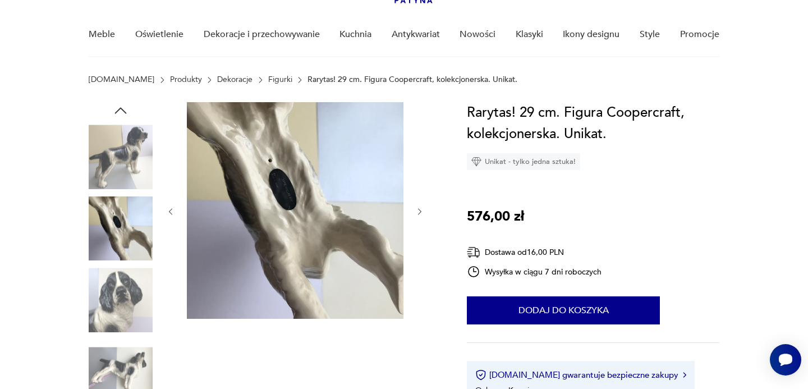
click at [416, 210] on icon "button" at bounding box center [420, 212] width 10 height 10
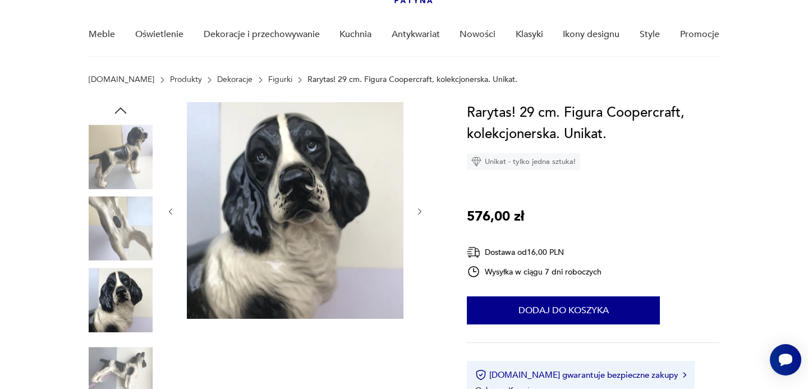
click at [416, 210] on icon "button" at bounding box center [420, 212] width 10 height 10
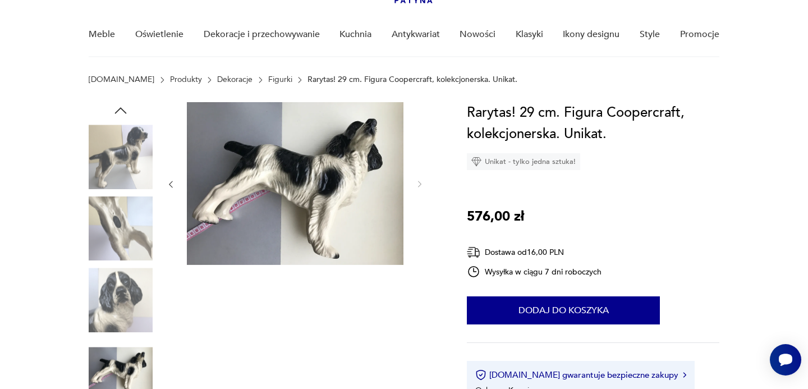
click at [416, 210] on div at bounding box center [295, 184] width 258 height 164
click at [420, 200] on div at bounding box center [295, 184] width 258 height 164
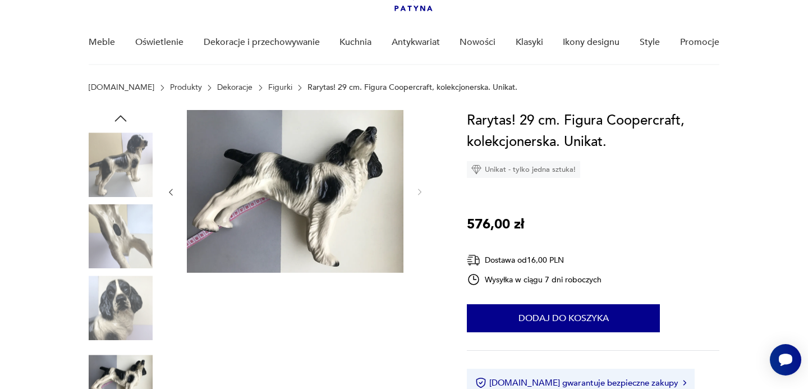
scroll to position [75, 0]
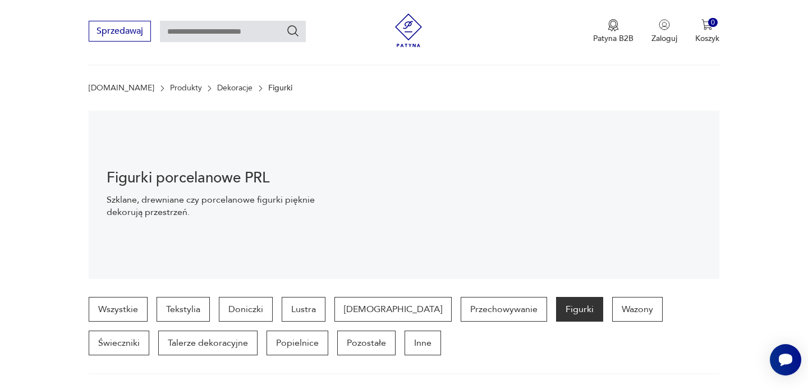
scroll to position [366, 0]
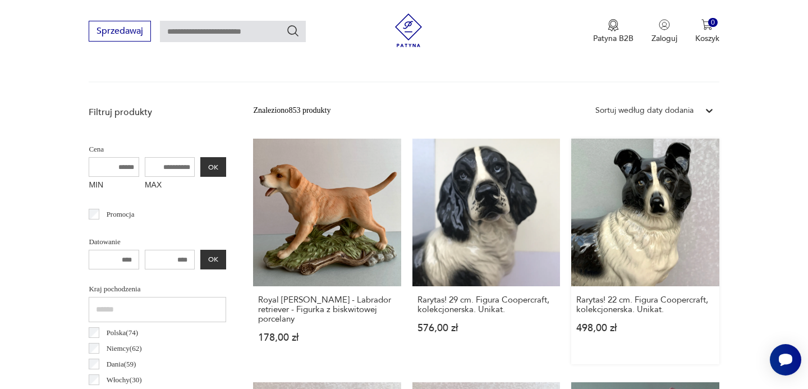
click at [644, 218] on link "Rarytas! 22 cm. Figura Coopercraft, kolekcjonerska. Unikat. 498,00 zł" at bounding box center [645, 251] width 148 height 225
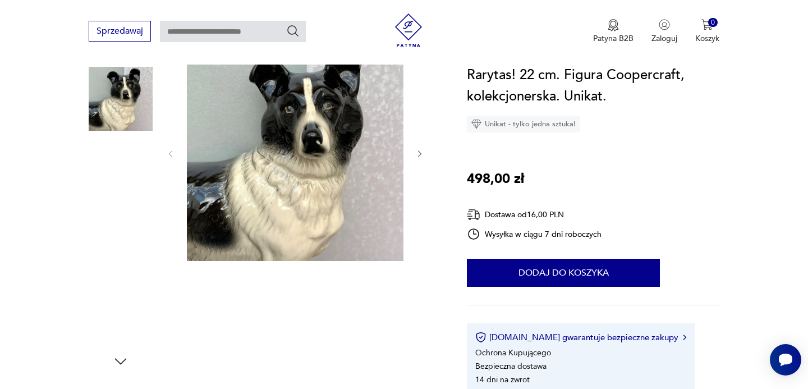
scroll to position [141, 0]
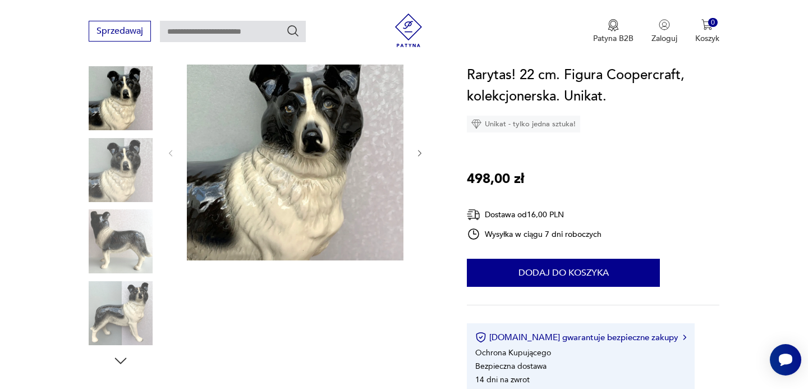
click at [418, 152] on icon "button" at bounding box center [420, 154] width 10 height 10
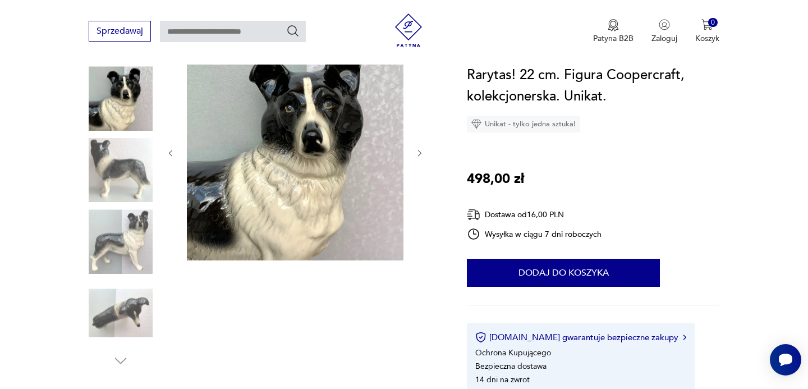
click at [418, 152] on icon "button" at bounding box center [420, 154] width 10 height 10
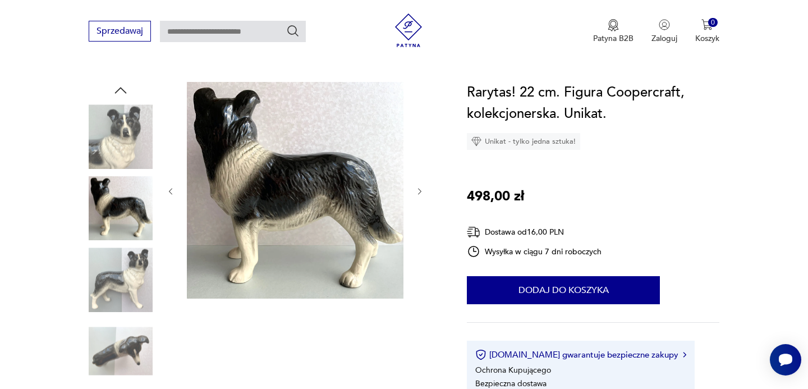
scroll to position [99, 0]
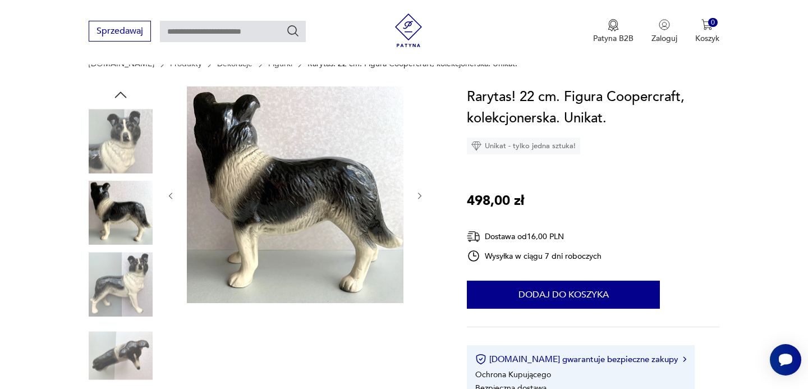
click at [421, 196] on icon "button" at bounding box center [420, 196] width 10 height 10
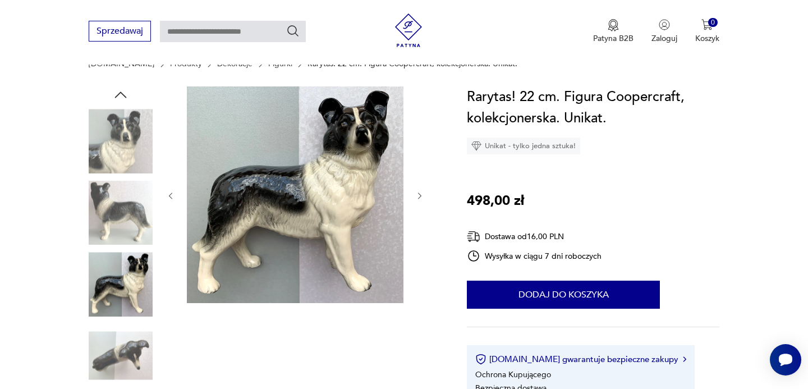
click at [421, 196] on icon "button" at bounding box center [420, 196] width 10 height 10
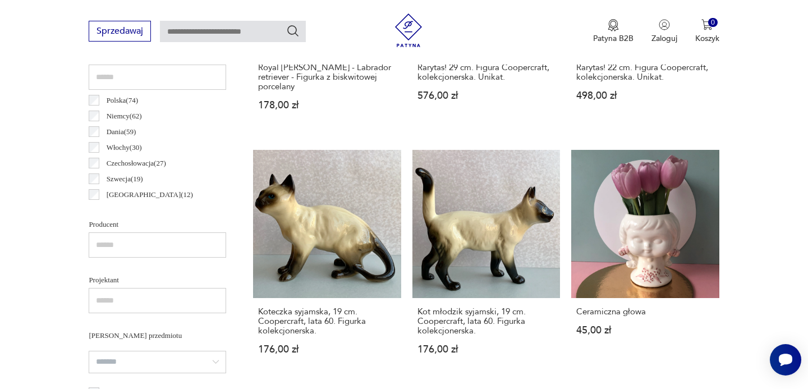
scroll to position [604, 0]
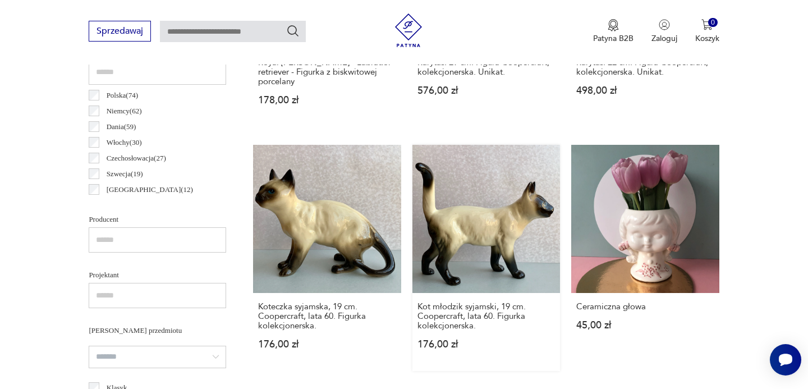
click at [493, 232] on link "Kot młodzik syjamski, 19 cm. Coopercraft, lata 60. Figurka kolekcjonerska. 176,…" at bounding box center [486, 257] width 148 height 225
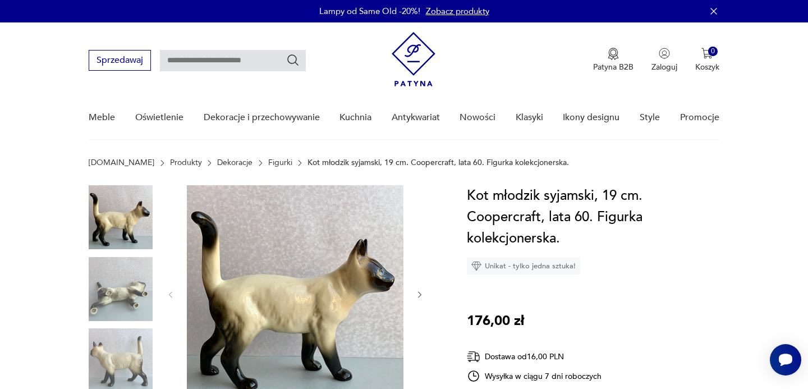
click at [422, 292] on icon "button" at bounding box center [420, 295] width 10 height 10
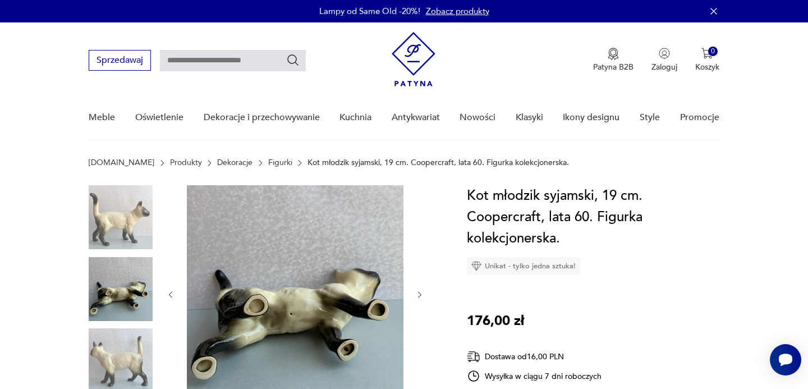
click at [422, 292] on icon "button" at bounding box center [420, 295] width 10 height 10
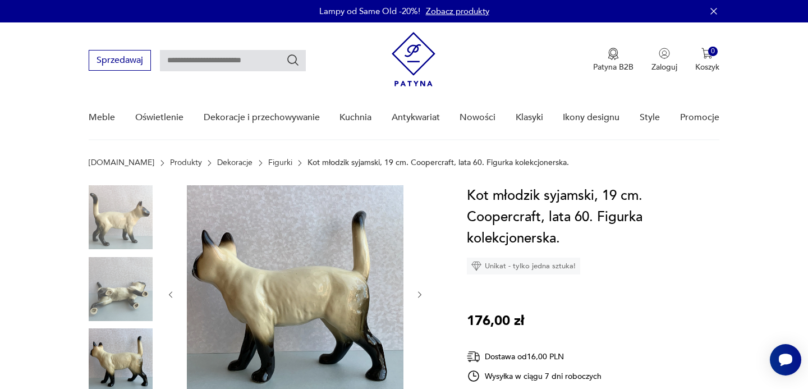
click at [422, 292] on icon "button" at bounding box center [420, 295] width 10 height 10
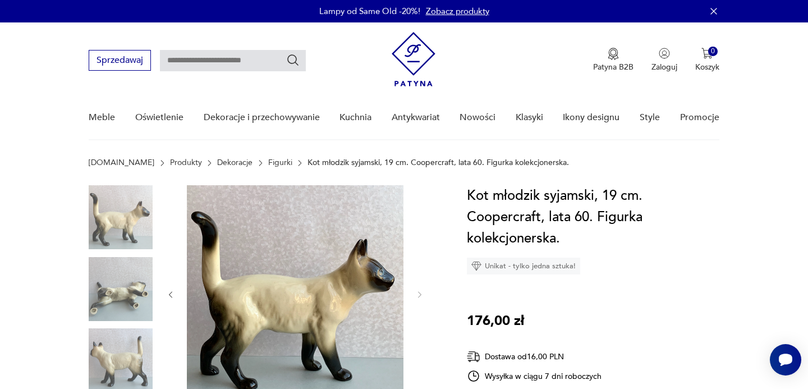
click at [125, 228] on img at bounding box center [121, 217] width 64 height 64
click at [134, 297] on img at bounding box center [121, 289] width 64 height 64
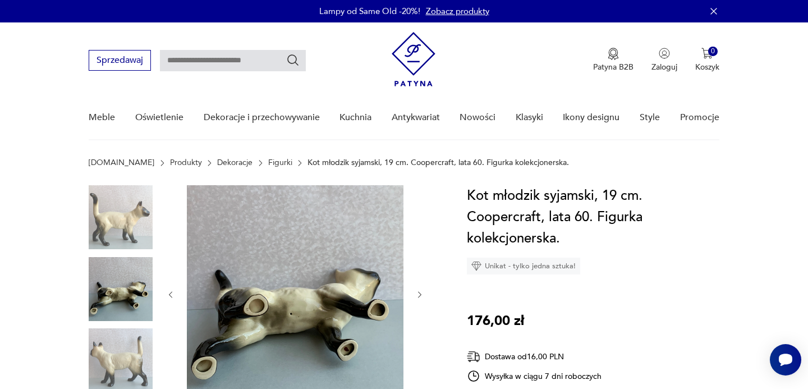
click at [108, 363] on img at bounding box center [121, 360] width 64 height 64
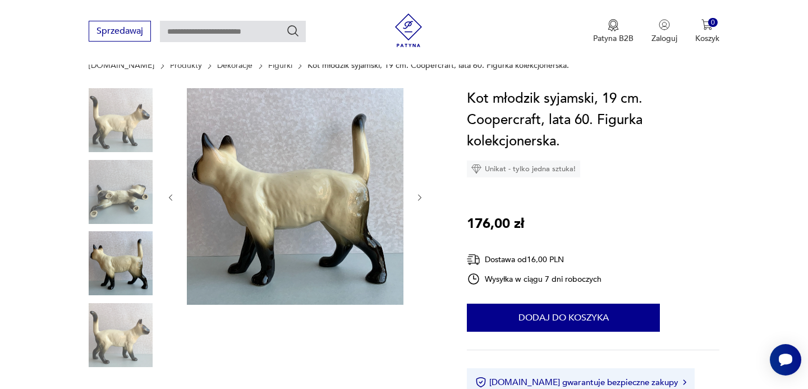
scroll to position [94, 0]
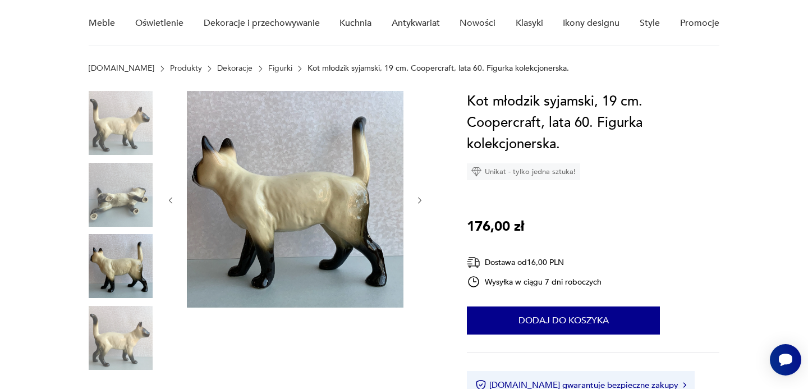
click at [417, 200] on icon "button" at bounding box center [420, 201] width 10 height 10
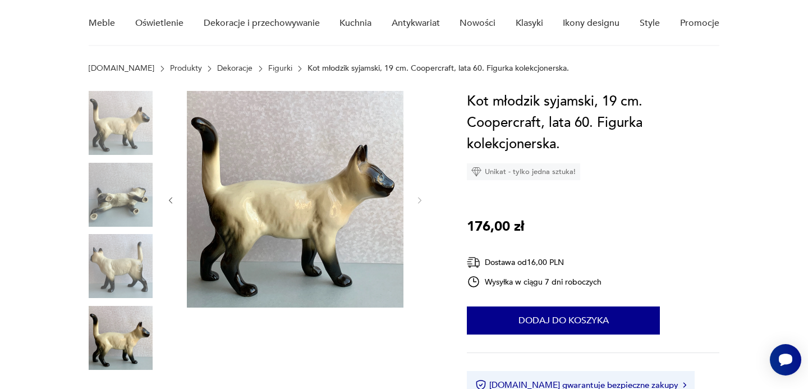
click at [122, 195] on img at bounding box center [121, 195] width 64 height 64
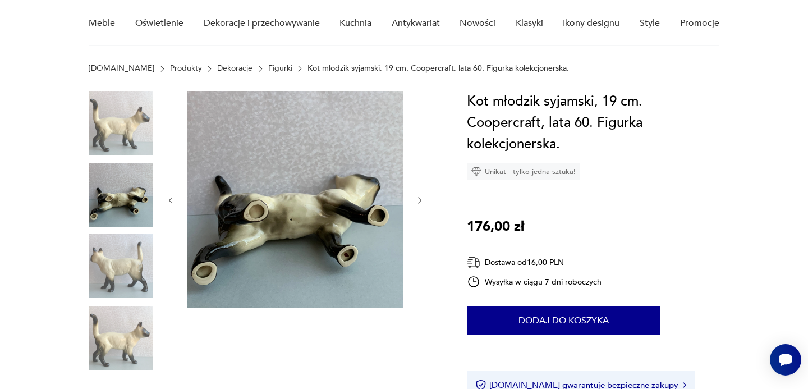
click at [118, 263] on img at bounding box center [121, 266] width 64 height 64
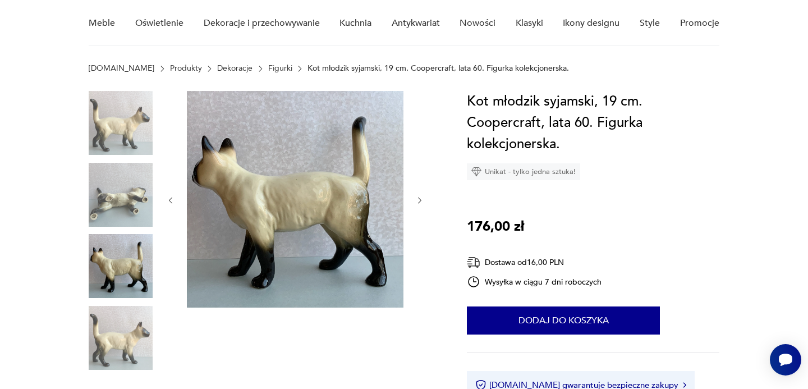
click at [119, 123] on img at bounding box center [121, 123] width 64 height 64
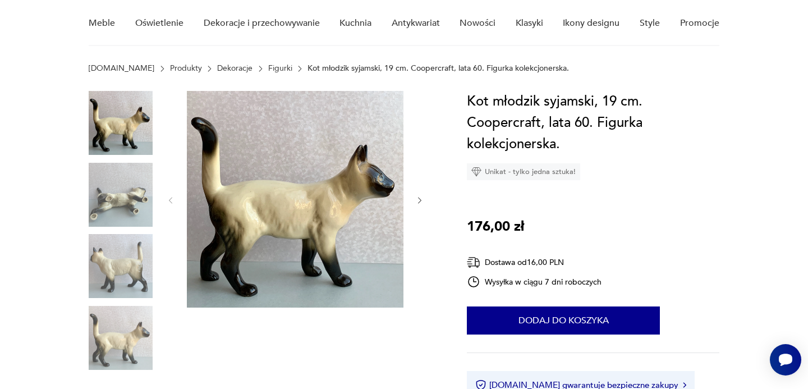
scroll to position [603, 0]
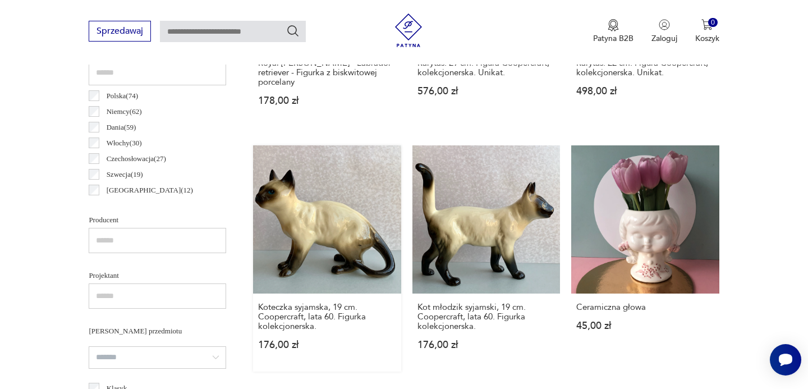
click at [303, 225] on link "Koteczka syjamska, 19 cm. Coopercraft, lata 60. Figurka kolekcjonerska. 176,00 …" at bounding box center [327, 257] width 148 height 225
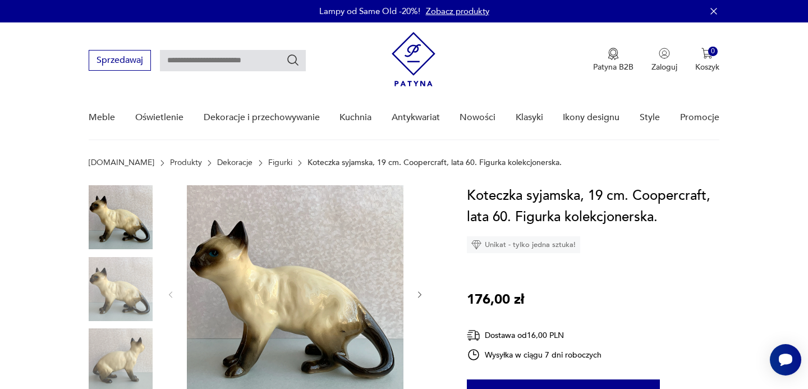
click at [420, 297] on icon "button" at bounding box center [420, 295] width 10 height 10
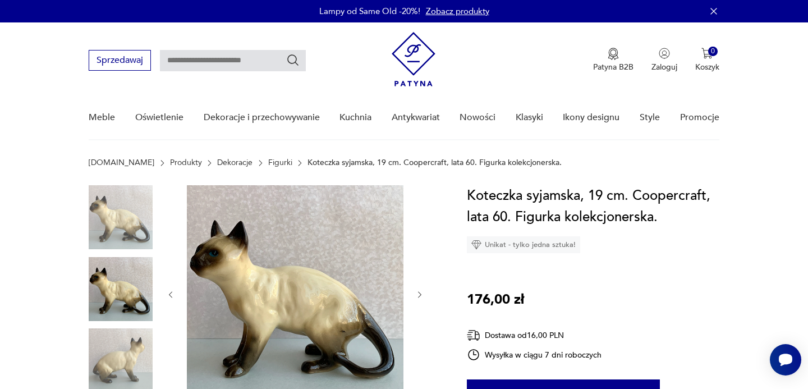
click at [420, 297] on icon "button" at bounding box center [420, 295] width 10 height 10
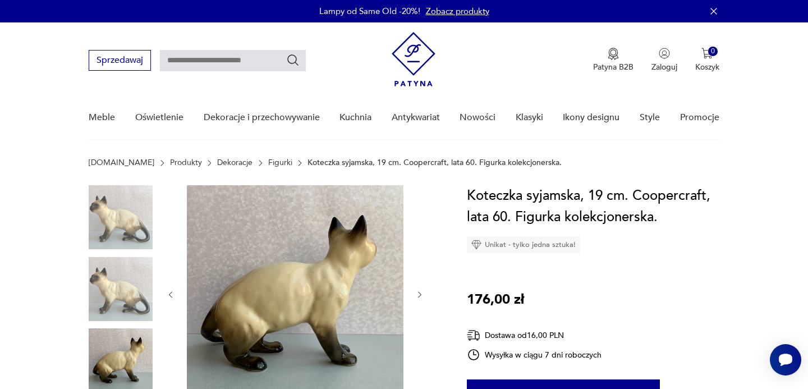
click at [420, 297] on icon "button" at bounding box center [420, 295] width 10 height 10
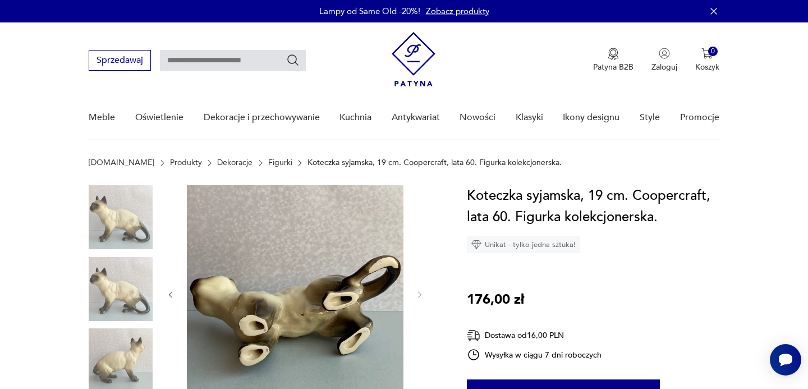
click at [101, 203] on img at bounding box center [121, 217] width 64 height 64
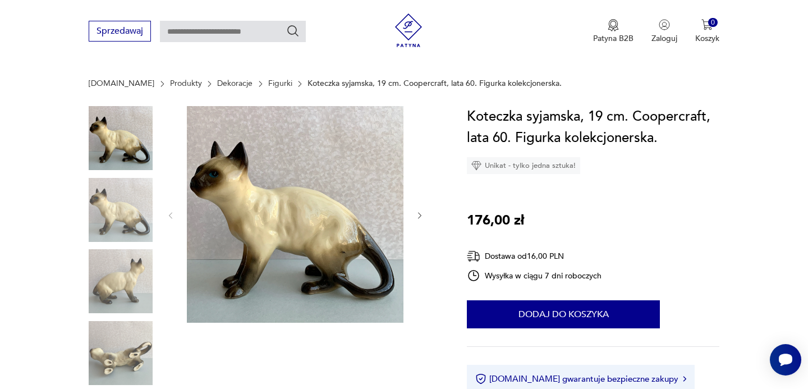
scroll to position [78, 0]
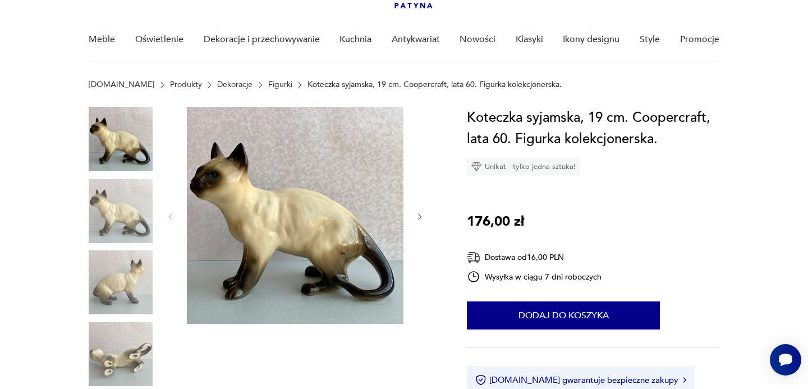
click at [114, 220] on img at bounding box center [121, 211] width 64 height 64
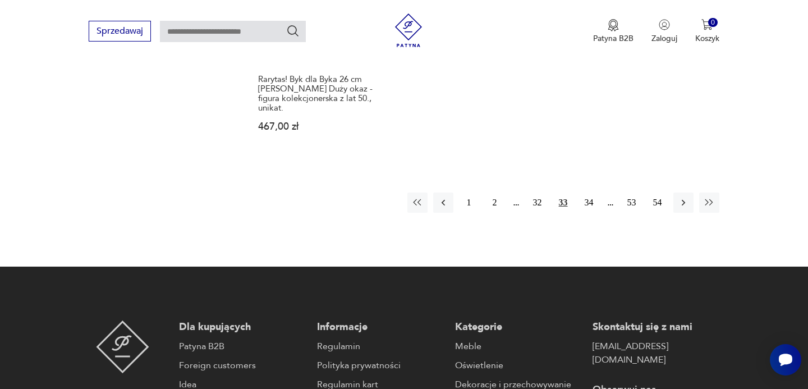
scroll to position [1833, 0]
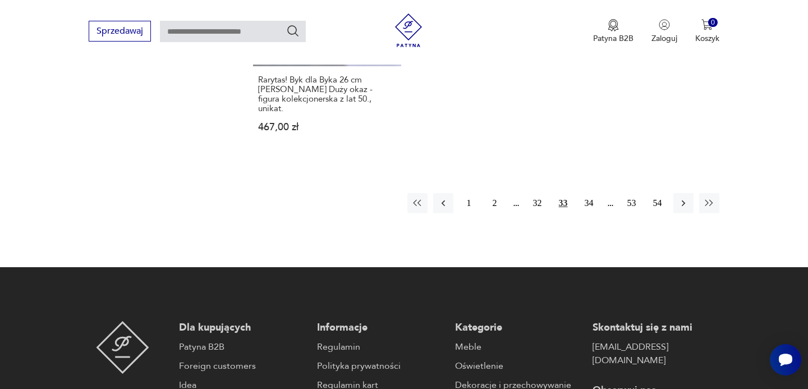
drag, startPoint x: 679, startPoint y: 174, endPoint x: 683, endPoint y: 185, distance: 11.9
click at [679, 197] on icon "button" at bounding box center [683, 202] width 11 height 11
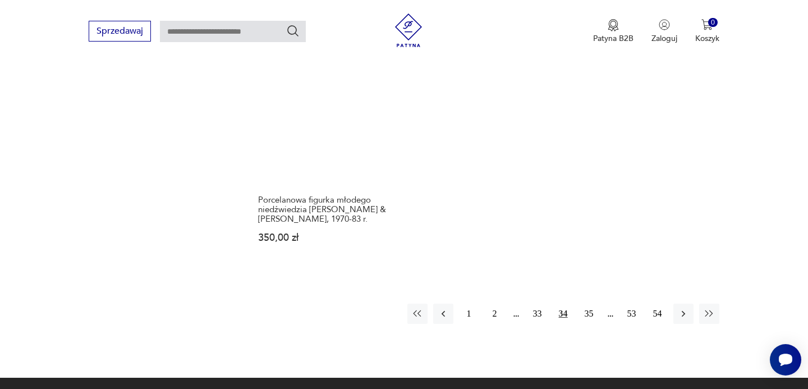
scroll to position [1691, 0]
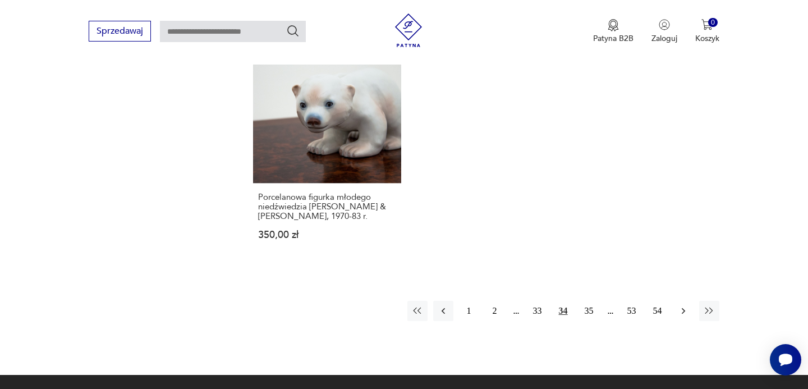
click at [683, 305] on icon "button" at bounding box center [683, 310] width 11 height 11
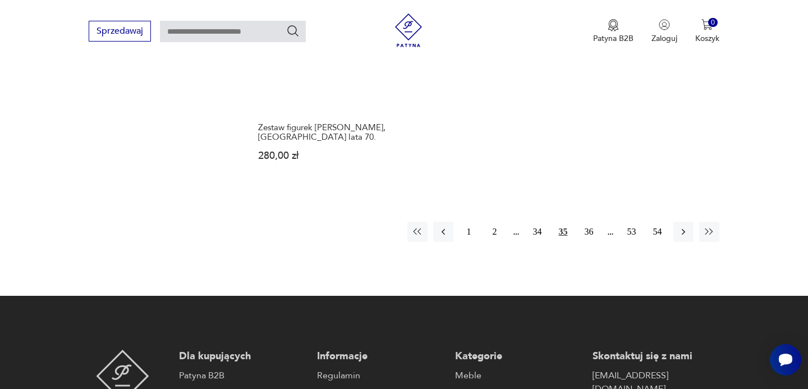
scroll to position [1723, 0]
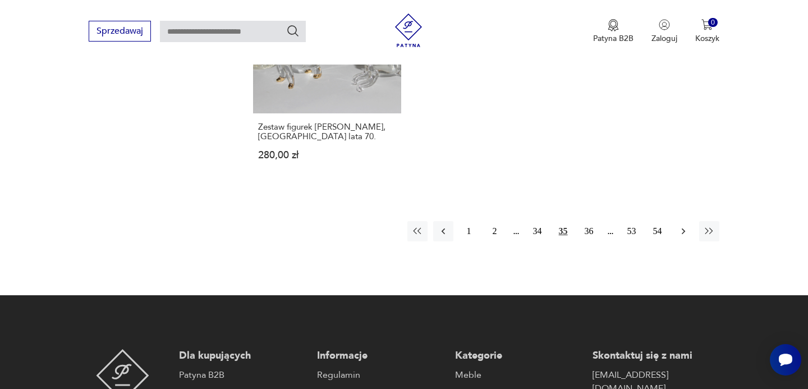
click at [682, 228] on icon "button" at bounding box center [682, 231] width 3 height 6
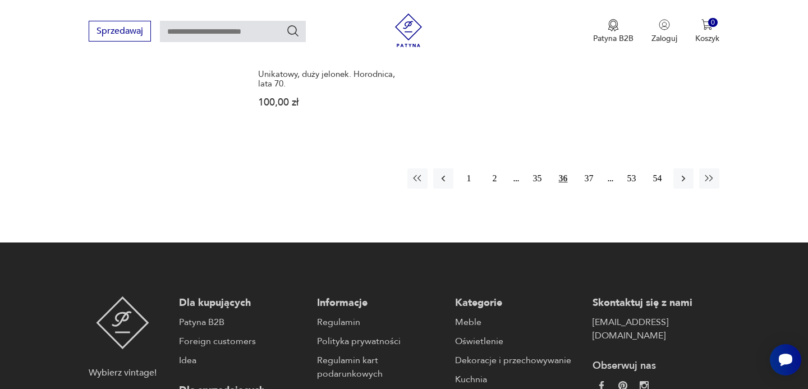
scroll to position [1784, 0]
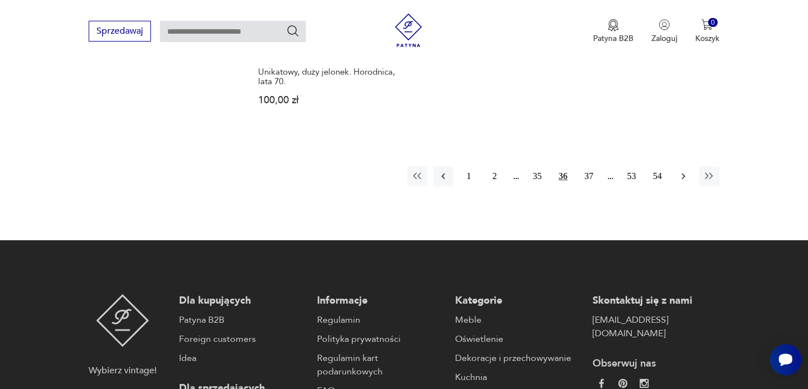
click at [682, 171] on icon "button" at bounding box center [683, 176] width 11 height 11
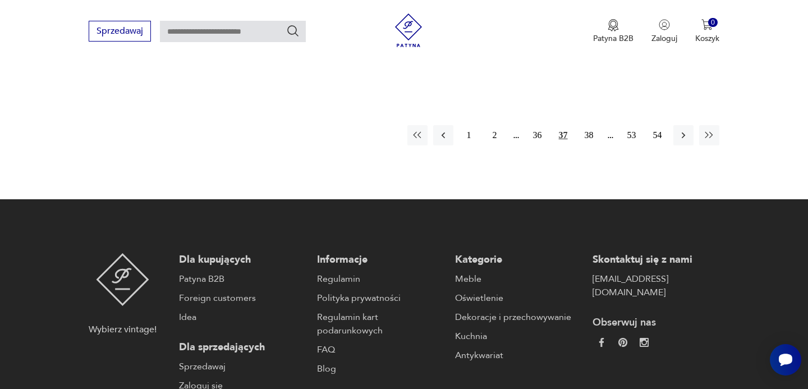
scroll to position [1894, 0]
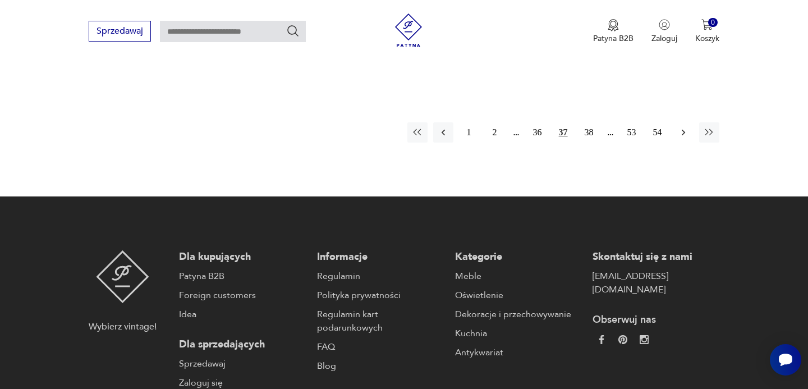
click at [682, 127] on icon "button" at bounding box center [683, 132] width 11 height 11
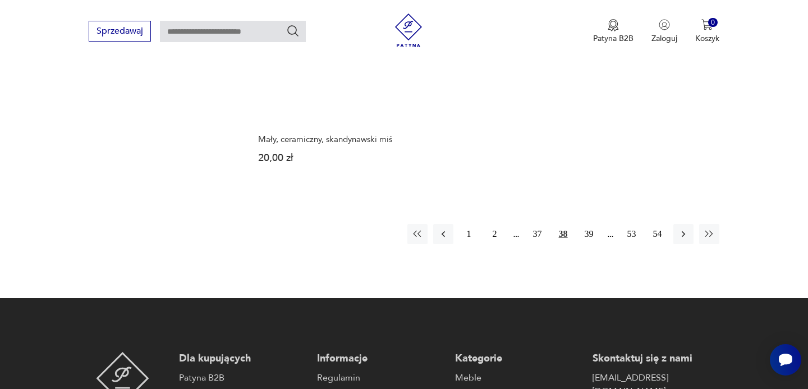
scroll to position [1707, 0]
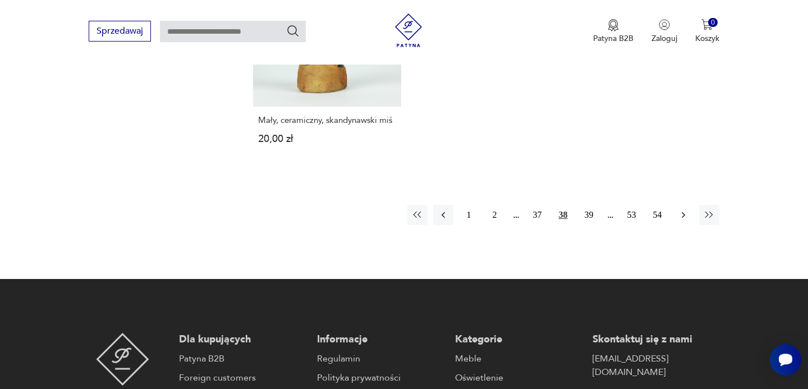
click at [680, 209] on icon "button" at bounding box center [683, 214] width 11 height 11
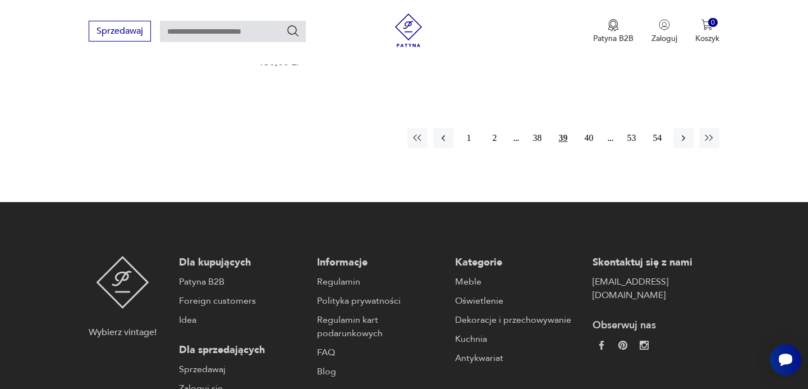
scroll to position [1834, 0]
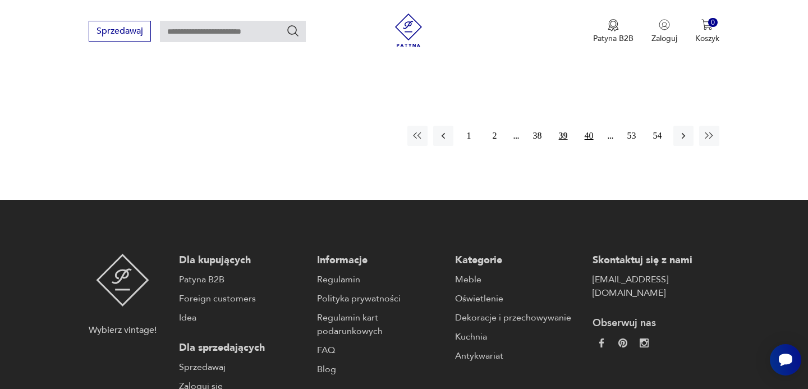
click at [591, 126] on button "40" at bounding box center [589, 136] width 20 height 20
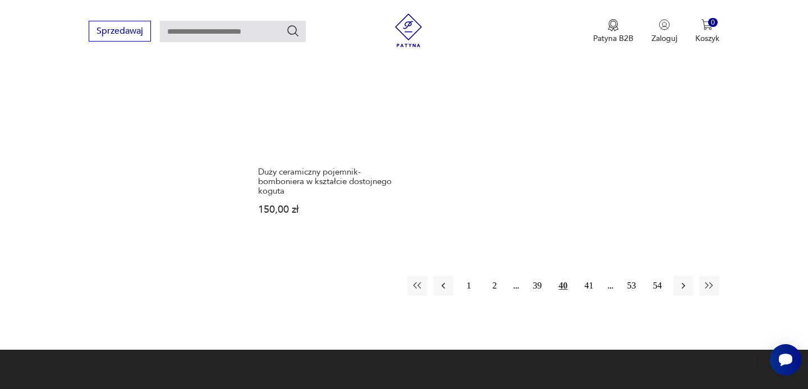
scroll to position [1682, 0]
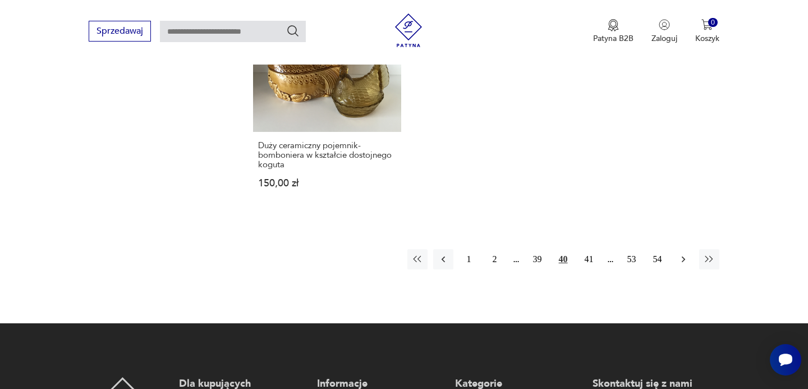
click at [684, 259] on icon "button" at bounding box center [683, 259] width 11 height 11
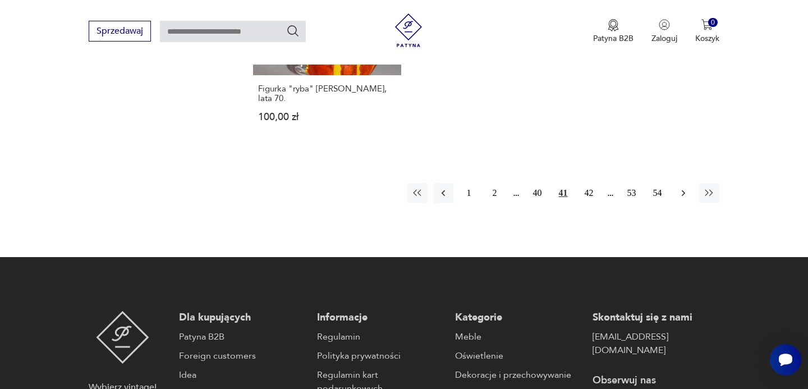
scroll to position [1758, 0]
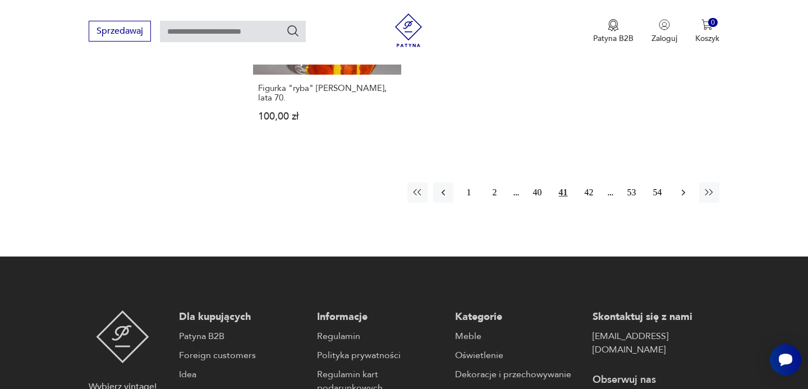
drag, startPoint x: 685, startPoint y: 180, endPoint x: 679, endPoint y: 190, distance: 11.1
click at [685, 187] on icon "button" at bounding box center [683, 192] width 11 height 11
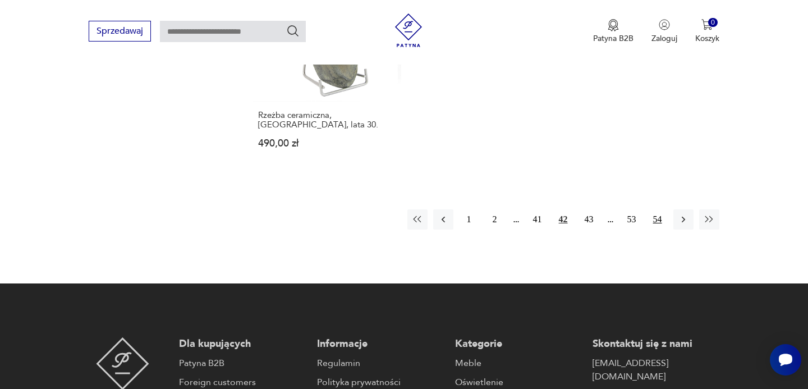
scroll to position [1732, 0]
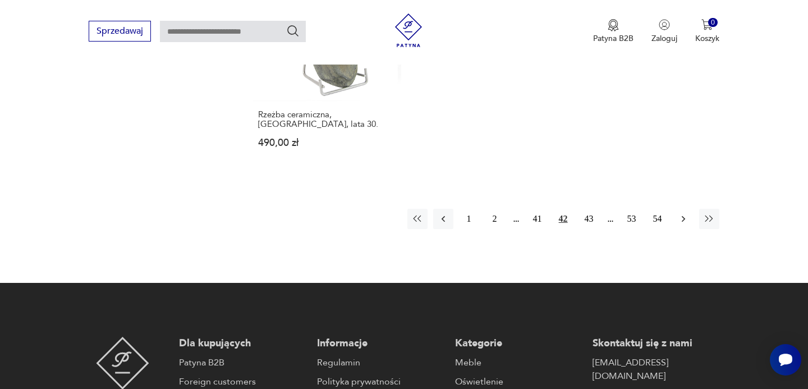
click at [684, 213] on icon "button" at bounding box center [683, 218] width 11 height 11
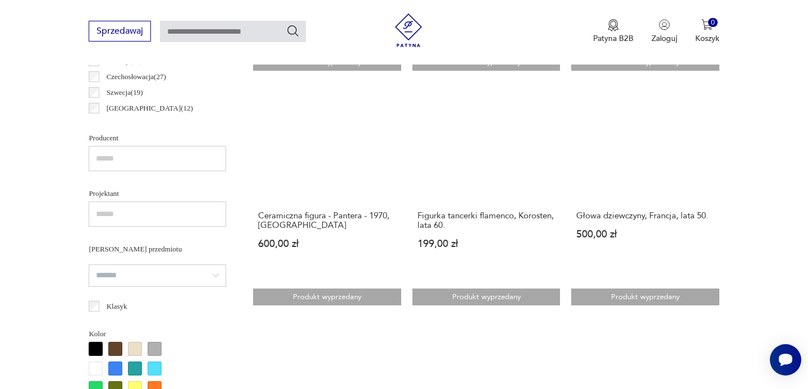
scroll to position [684, 0]
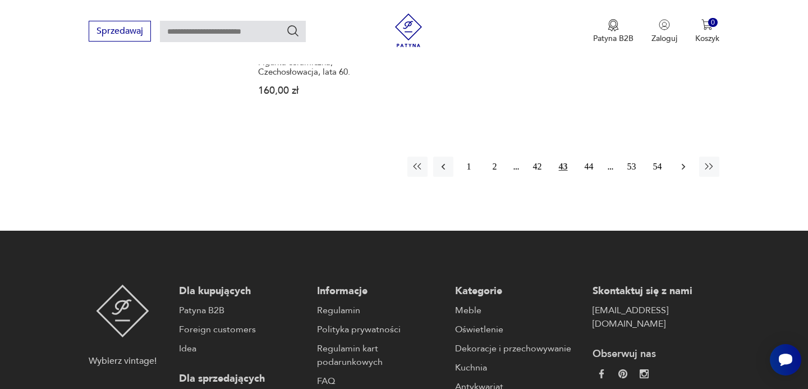
click at [685, 161] on icon "button" at bounding box center [683, 166] width 11 height 11
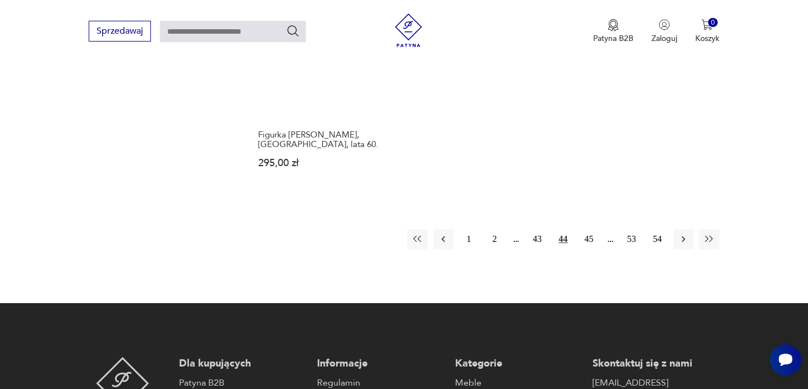
scroll to position [1705, 0]
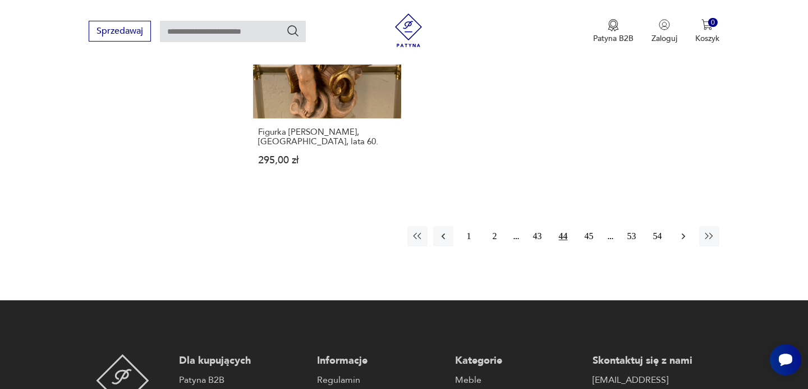
click at [682, 238] on icon "button" at bounding box center [683, 236] width 11 height 11
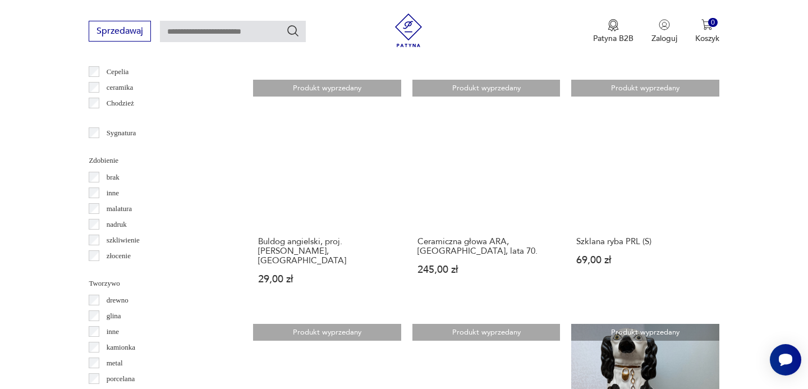
scroll to position [1150, 0]
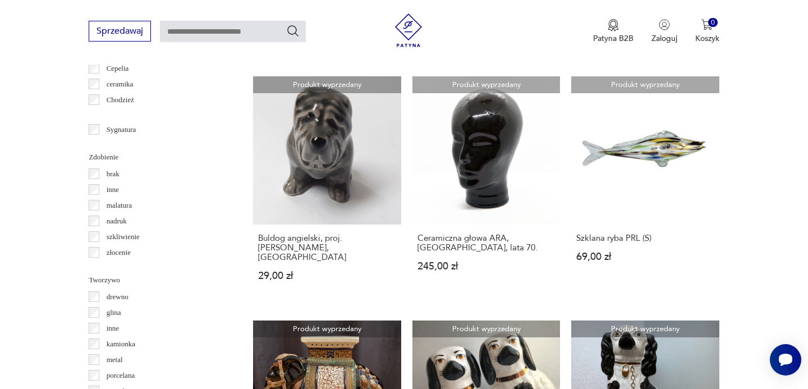
click at [330, 174] on link "Produkt wyprzedany Buldog angielski, proj.[PERSON_NAME], [GEOGRAPHIC_DATA] 29,0…" at bounding box center [327, 188] width 148 height 225
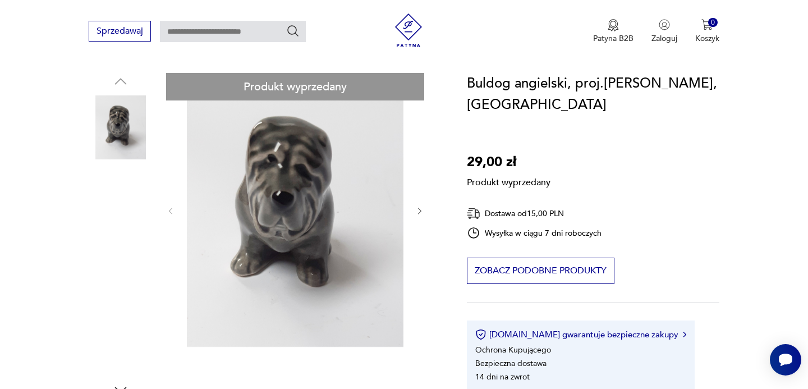
scroll to position [123, 0]
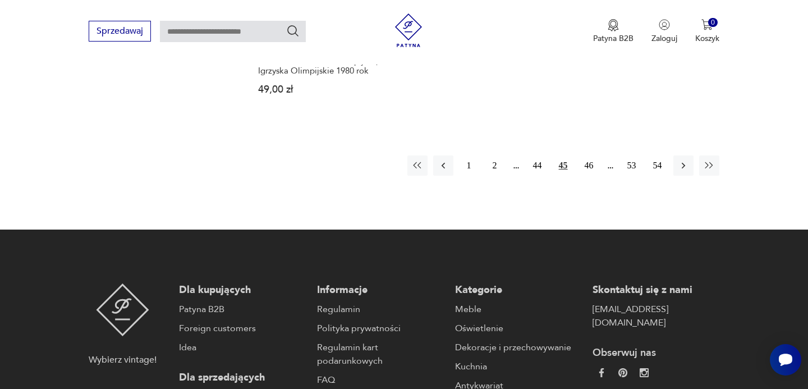
scroll to position [1814, 0]
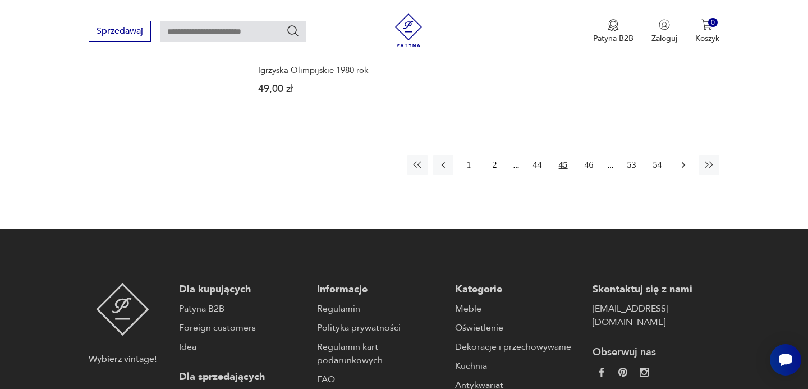
click at [685, 159] on icon "button" at bounding box center [683, 164] width 11 height 11
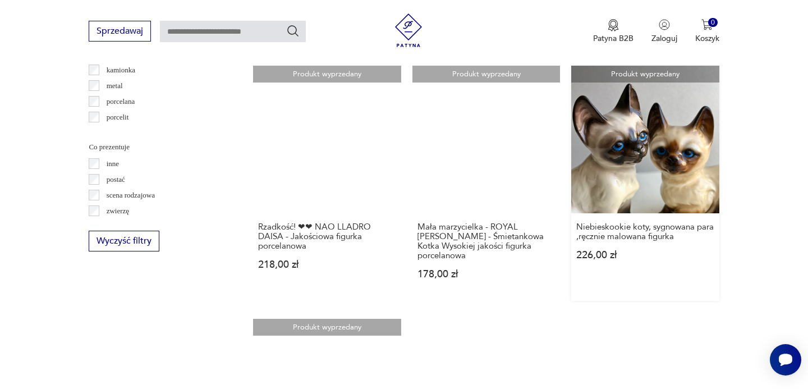
scroll to position [1425, 0]
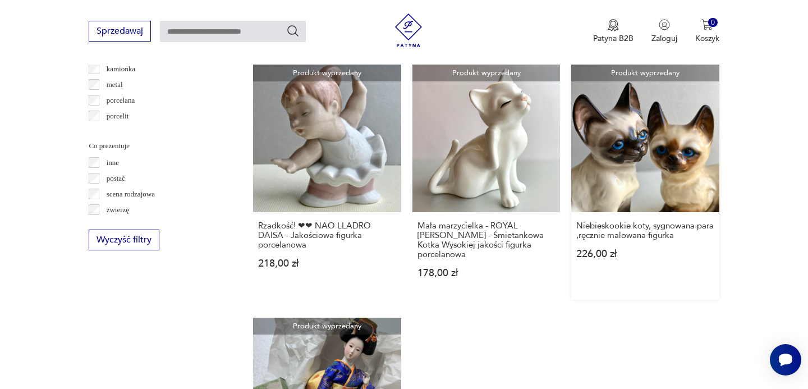
click at [652, 181] on link "Produkt wyprzedany Niebieskookie koty, sygnowana para ,ręcznie malowana figurka…" at bounding box center [645, 182] width 148 height 235
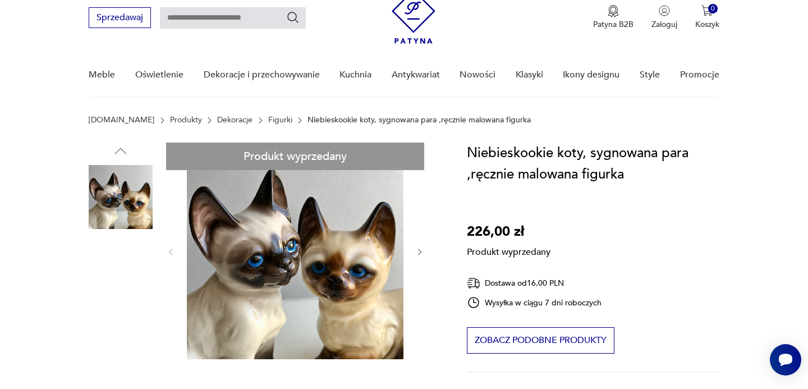
scroll to position [42, 0]
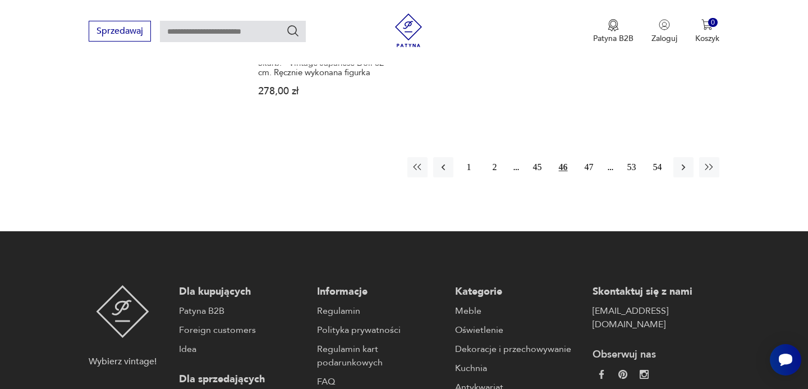
scroll to position [1841, 0]
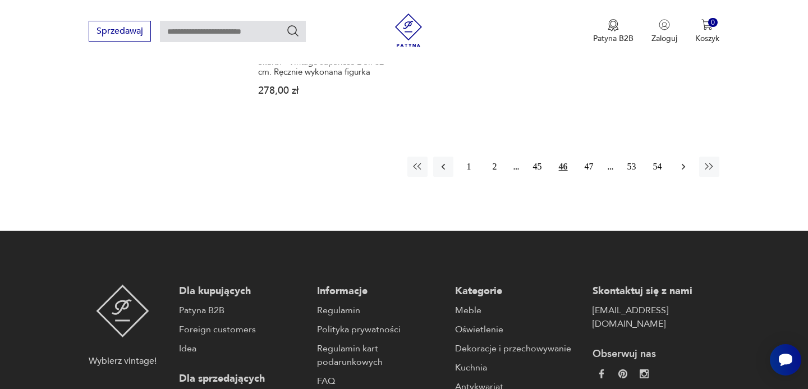
click at [686, 165] on icon "button" at bounding box center [683, 166] width 11 height 11
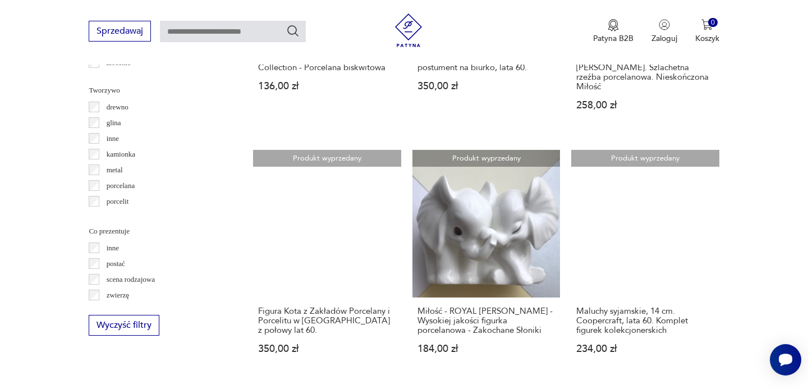
scroll to position [1341, 0]
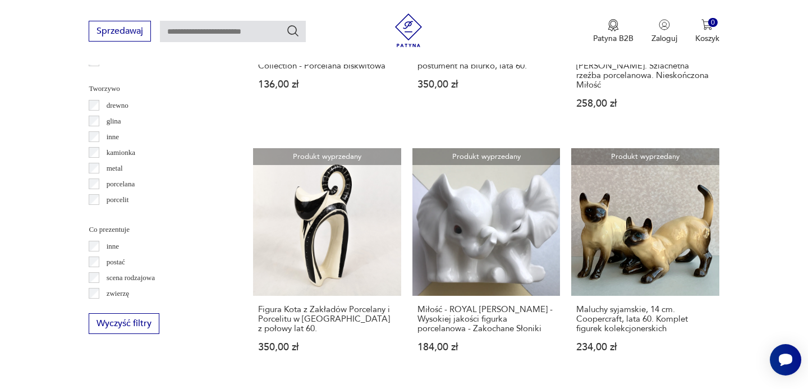
click at [641, 219] on link "Produkt wyprzedany Maluchy syjamskie, 14 cm. Coopercraft, lata 60. Komplet figu…" at bounding box center [645, 260] width 148 height 225
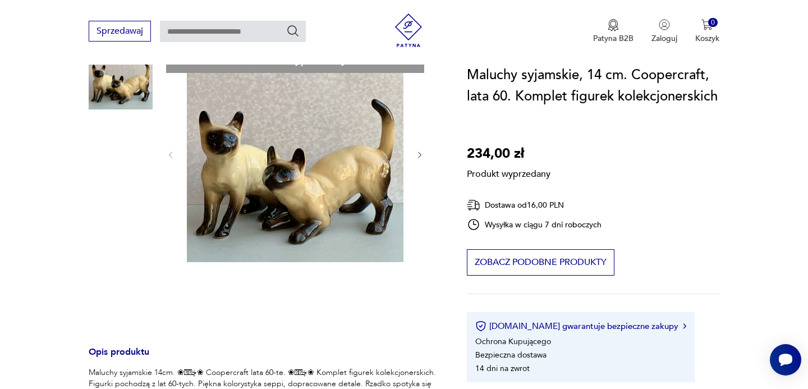
scroll to position [142, 0]
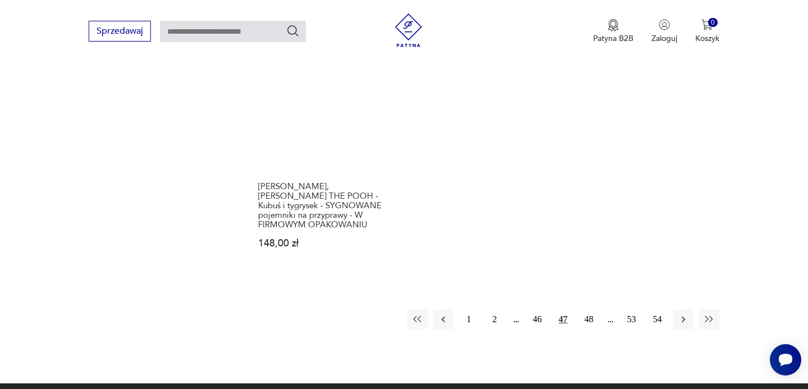
scroll to position [1709, 0]
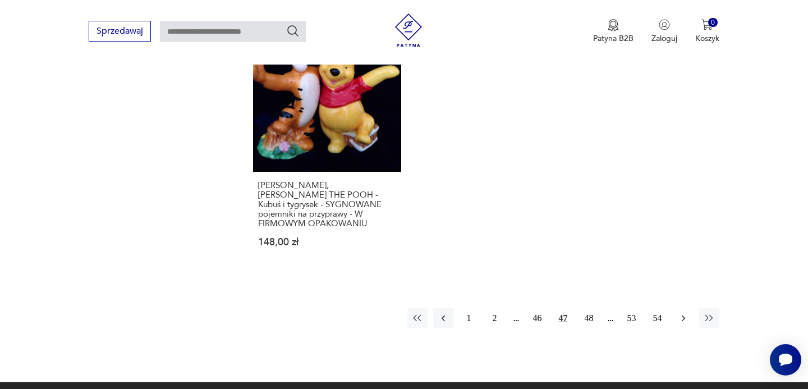
click at [682, 315] on icon "button" at bounding box center [682, 318] width 3 height 6
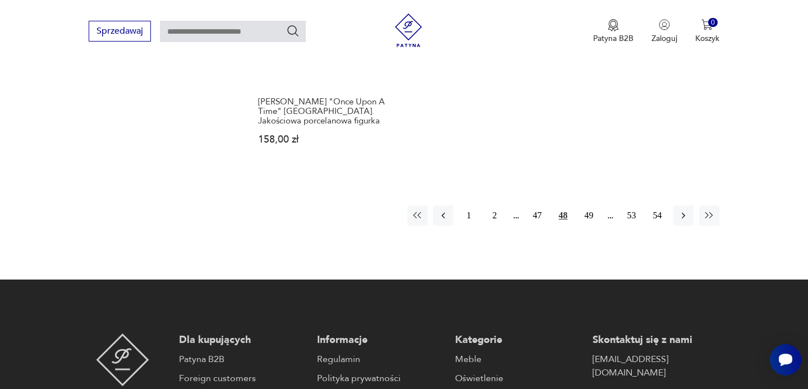
scroll to position [1822, 0]
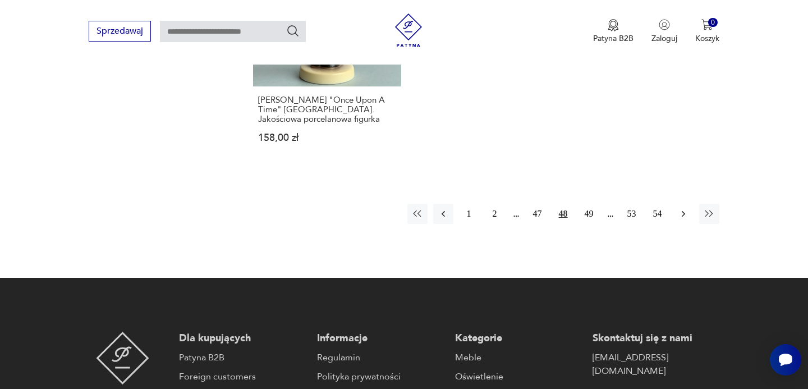
click at [682, 208] on icon "button" at bounding box center [683, 213] width 11 height 11
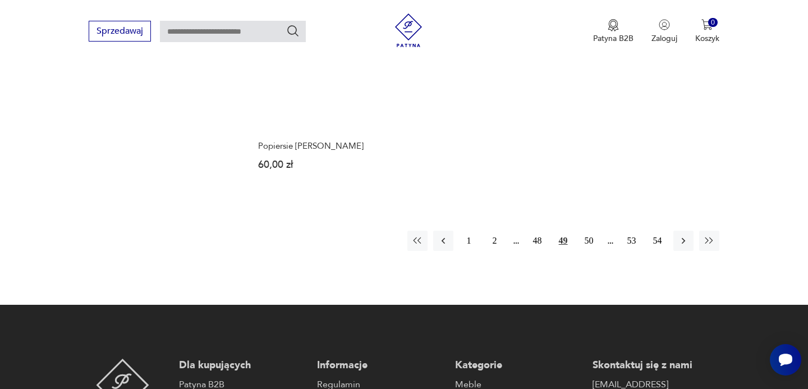
scroll to position [1759, 0]
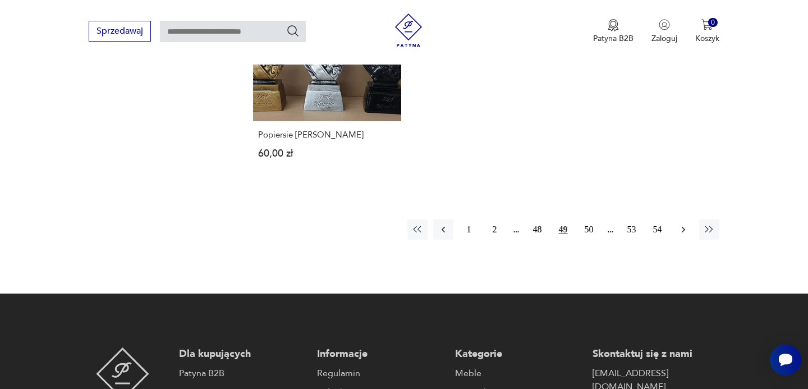
click at [683, 224] on icon "button" at bounding box center [683, 229] width 11 height 11
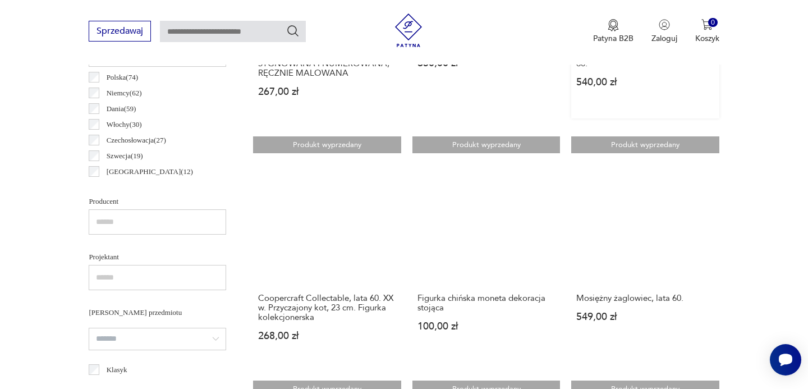
scroll to position [623, 0]
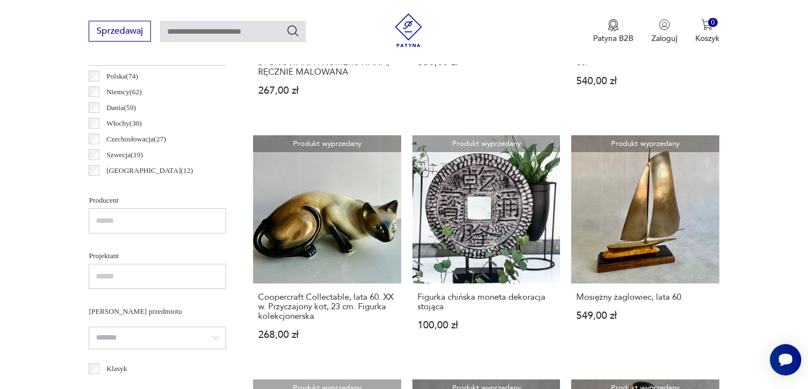
click at [340, 245] on link "Produkt wyprzedany Coopercraft Collectable, lata 60. XX w. Przyczajony kot, 23 …" at bounding box center [327, 247] width 148 height 225
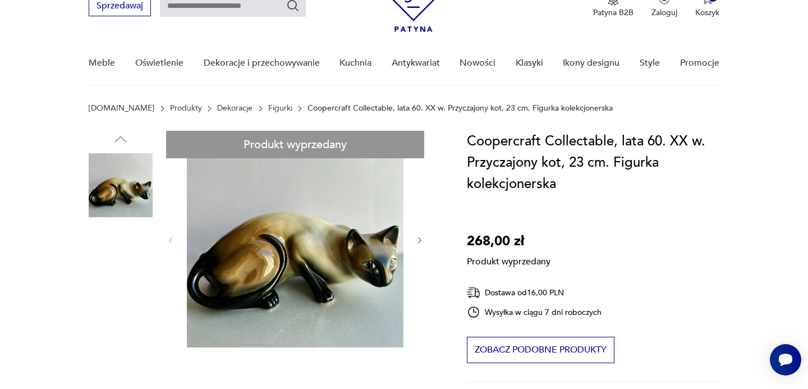
scroll to position [61, 0]
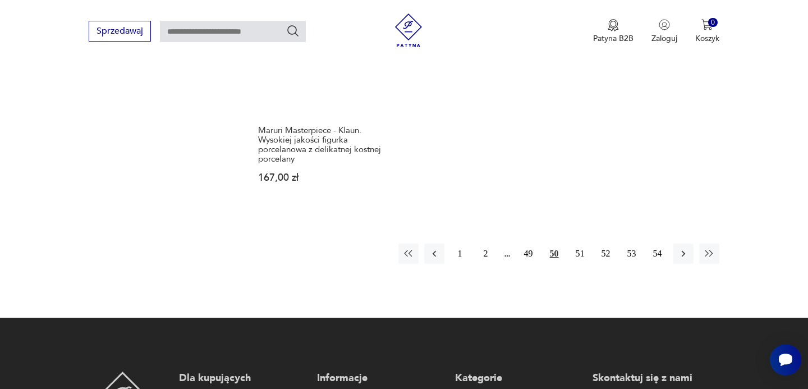
scroll to position [1752, 0]
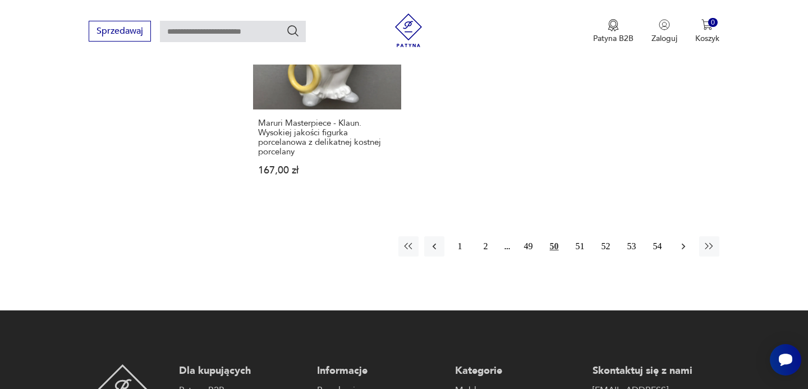
click at [680, 245] on icon "button" at bounding box center [683, 246] width 11 height 11
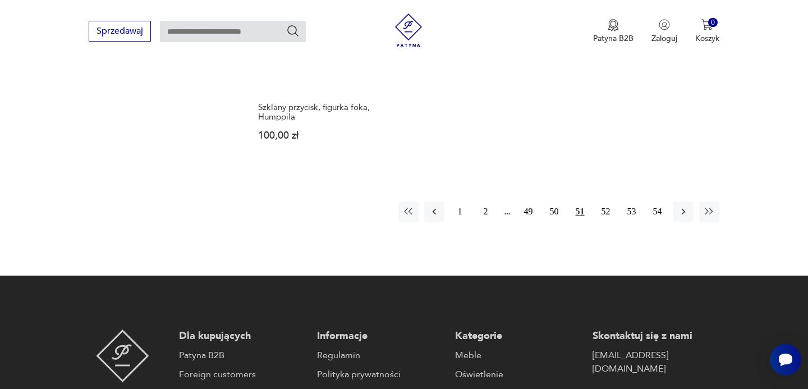
scroll to position [1749, 0]
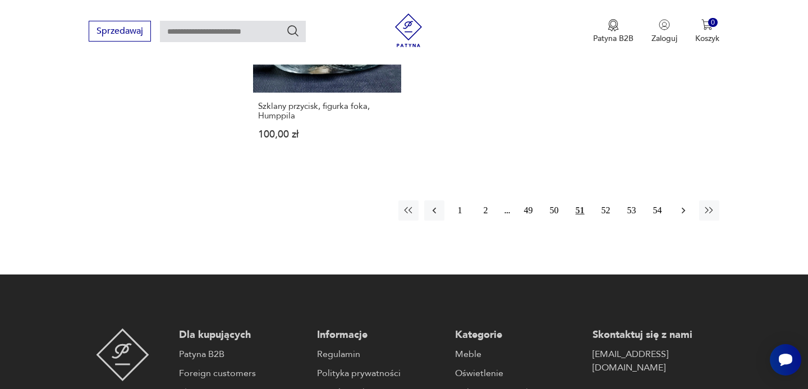
click at [681, 208] on icon "button" at bounding box center [683, 210] width 11 height 11
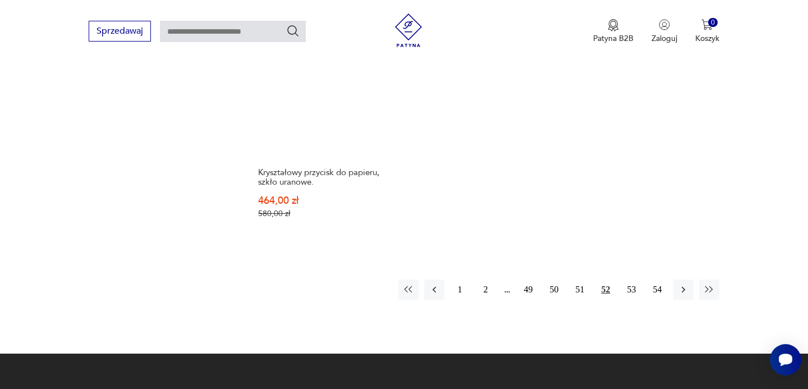
scroll to position [1729, 0]
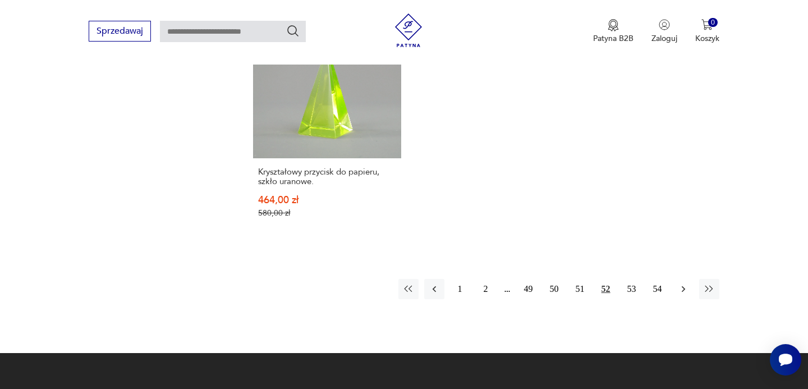
click at [683, 286] on icon "button" at bounding box center [682, 289] width 3 height 6
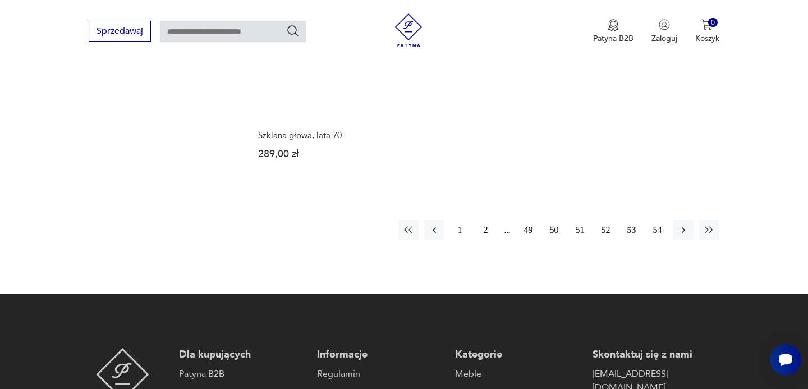
scroll to position [1792, 0]
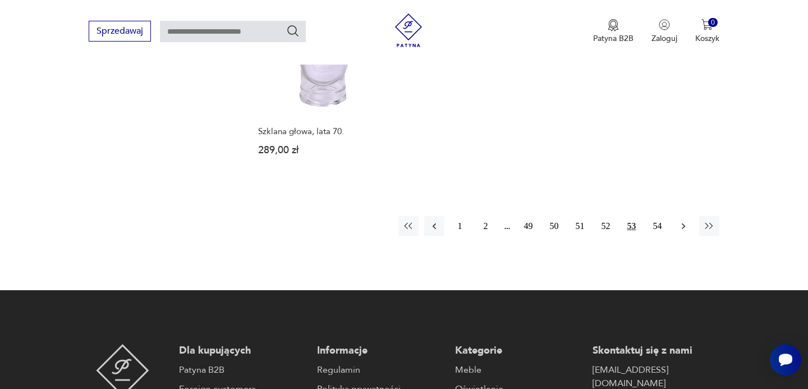
click at [686, 220] on icon "button" at bounding box center [683, 225] width 11 height 11
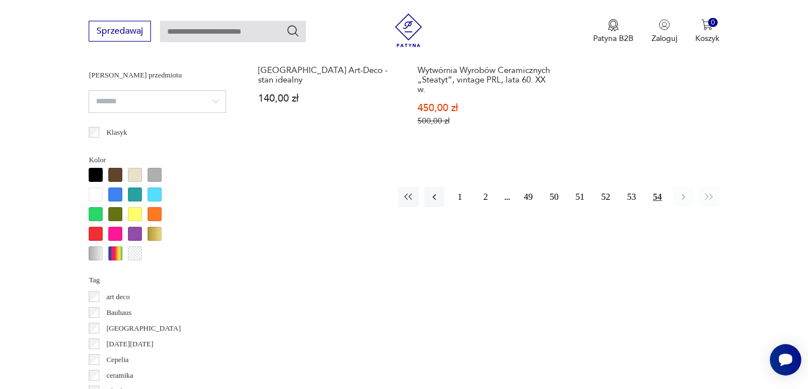
scroll to position [860, 0]
